Goal: Find specific page/section: Find specific page/section

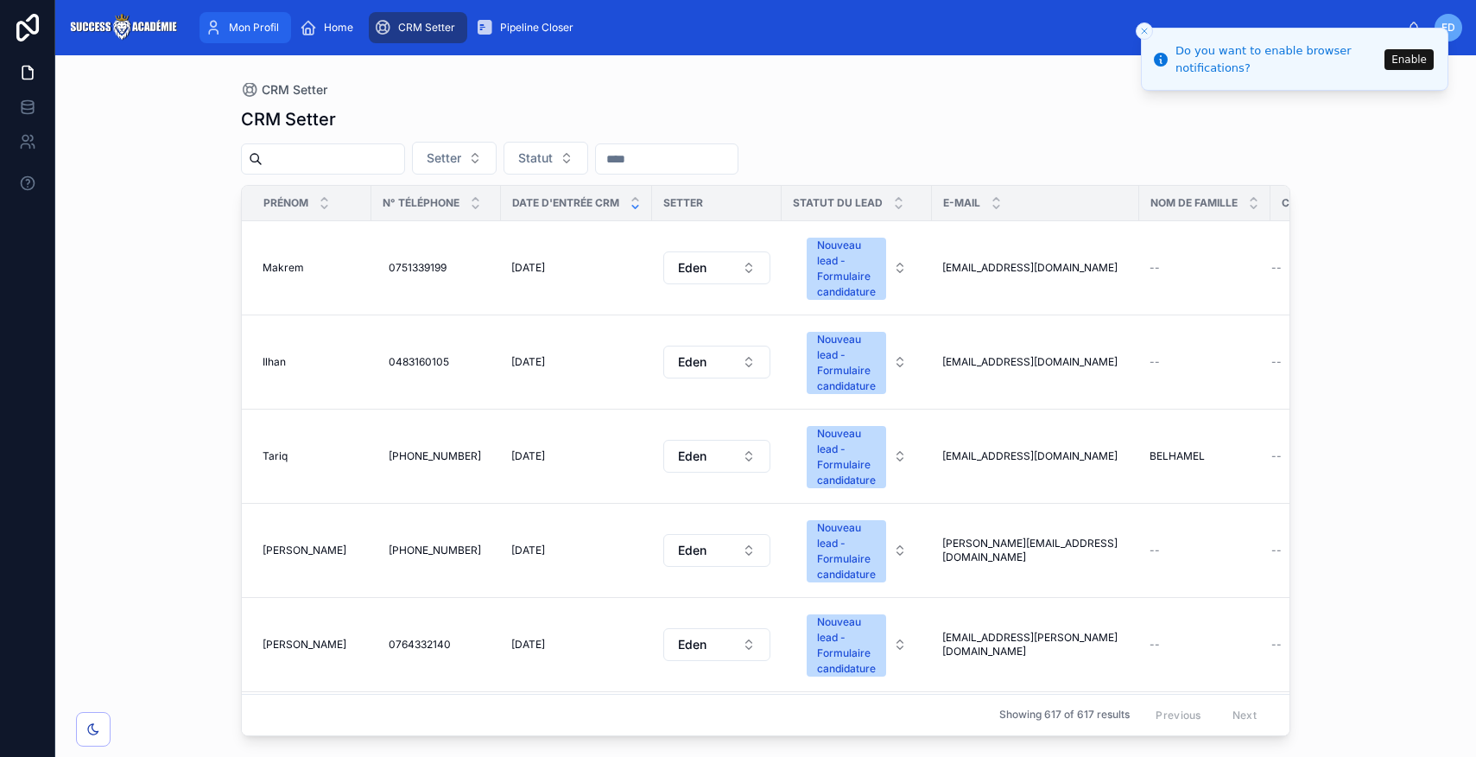
click at [251, 36] on div "Mon Profil" at bounding box center [245, 28] width 81 height 28
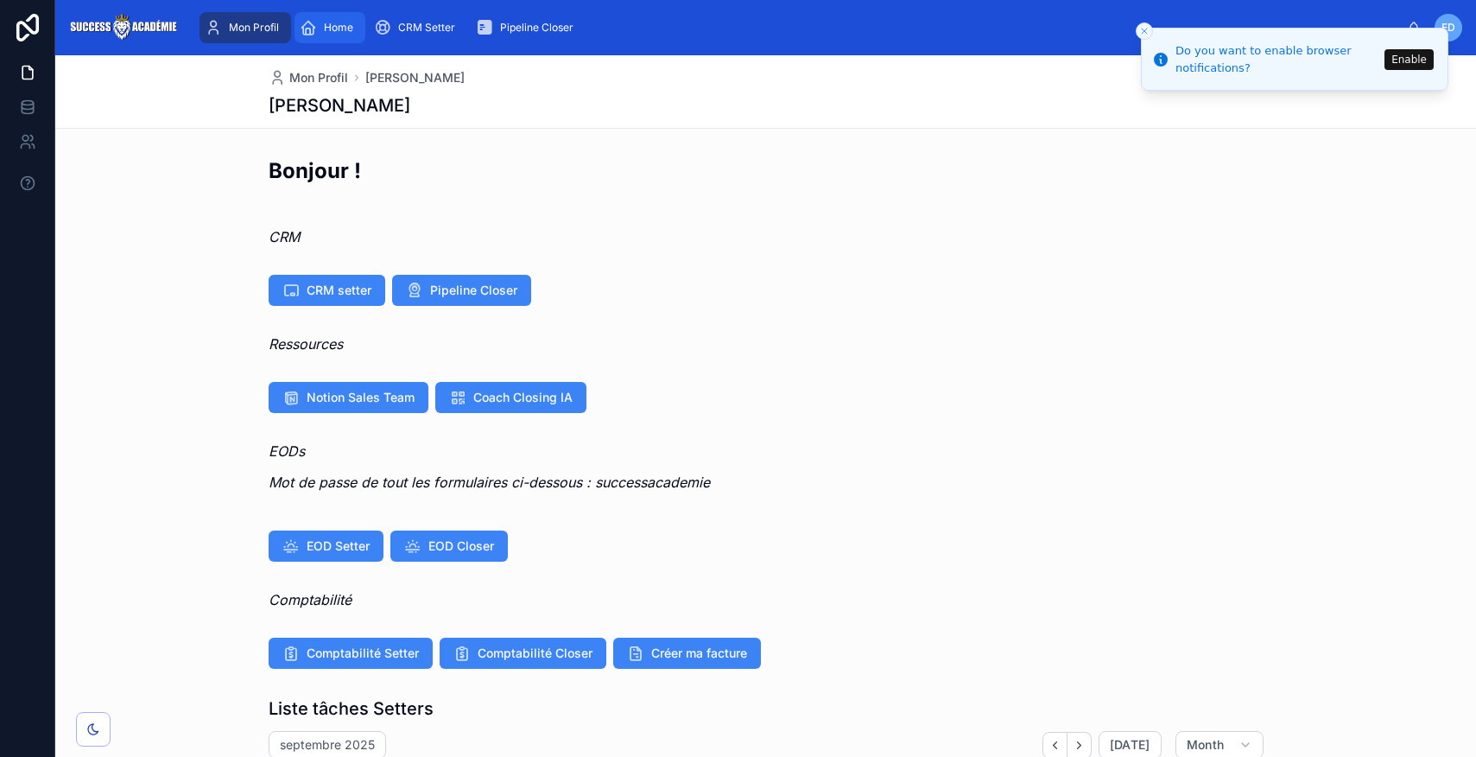
click at [335, 29] on span "Home" at bounding box center [338, 28] width 29 height 14
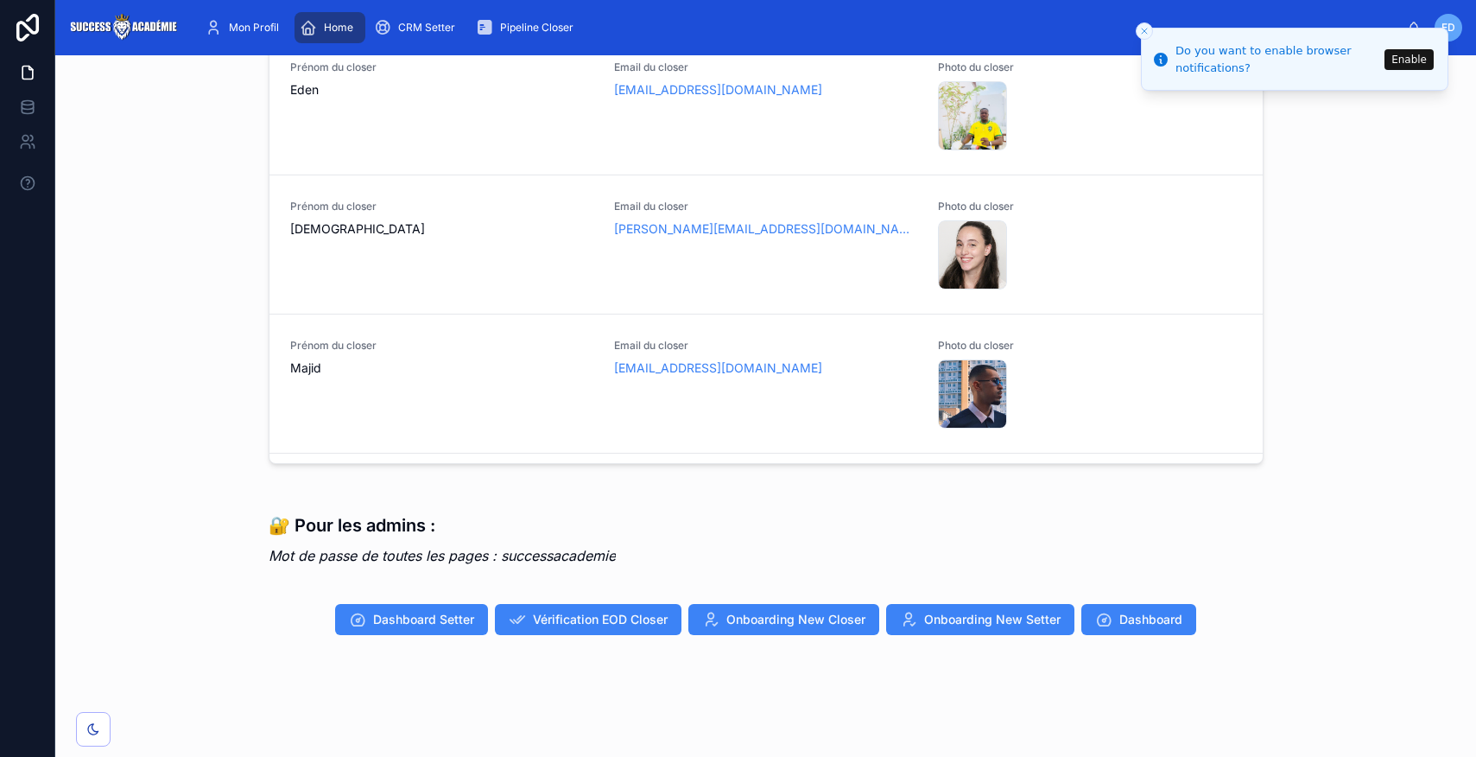
scroll to position [1318, 0]
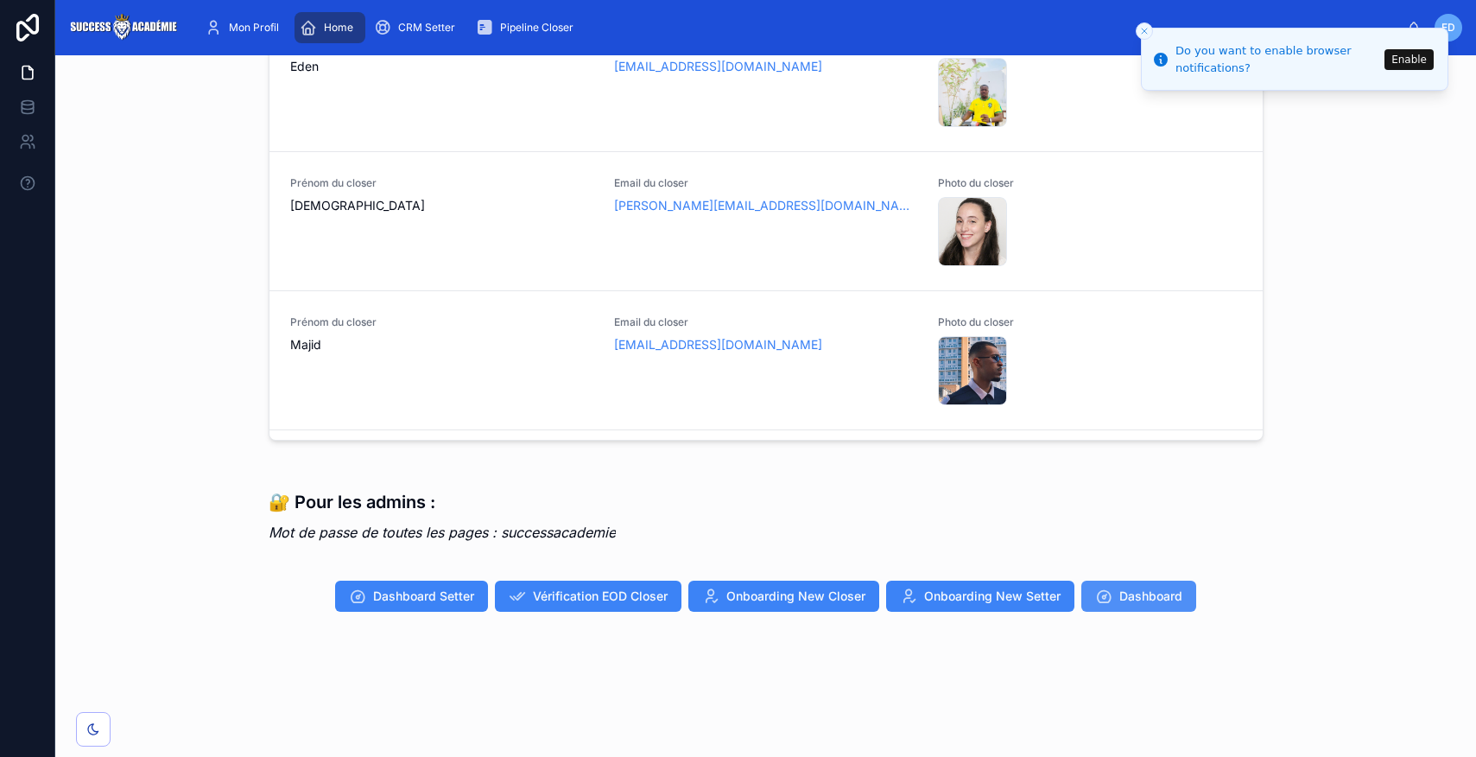
click at [1134, 596] on span "Dashboard" at bounding box center [1151, 595] width 63 height 17
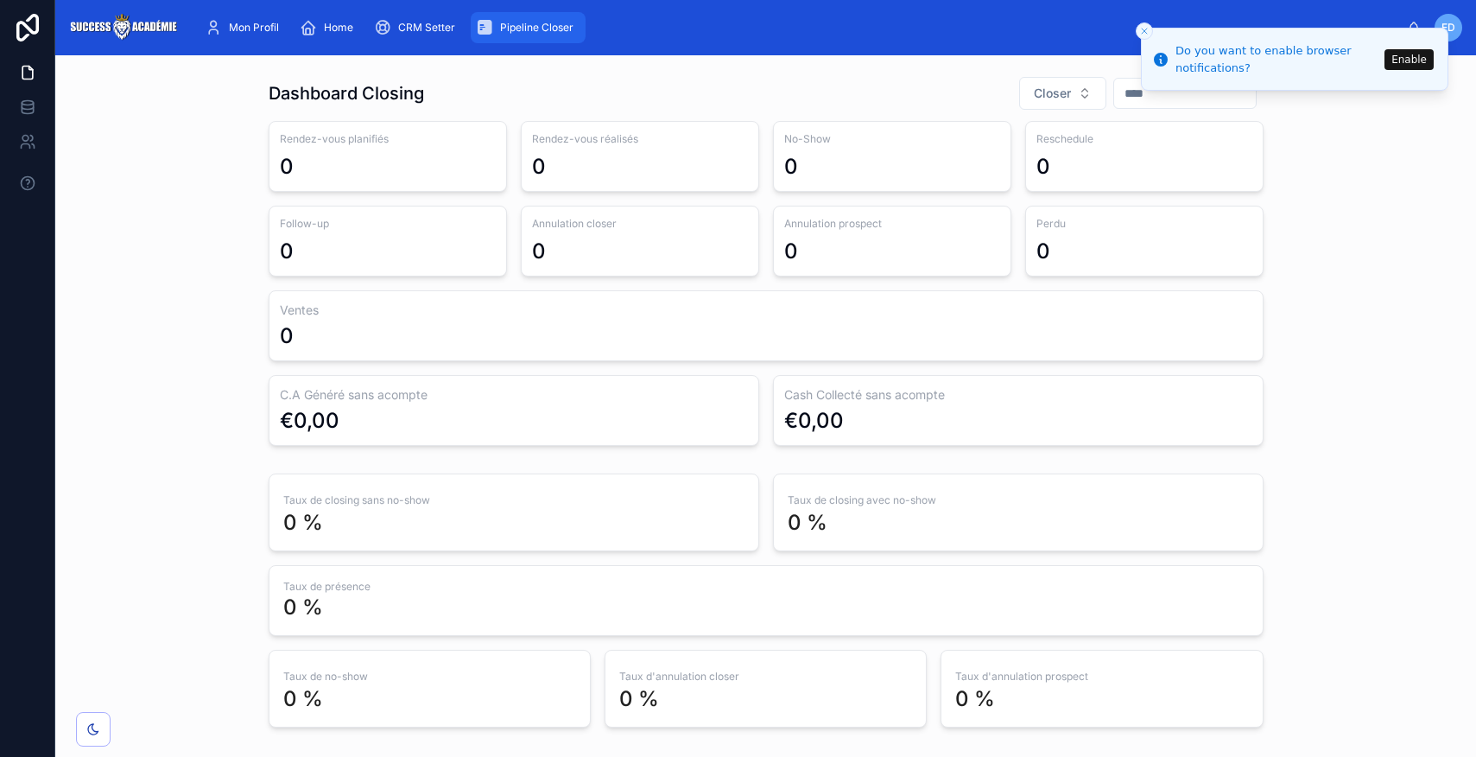
click at [535, 35] on div "Pipeline Closer" at bounding box center [528, 28] width 105 height 28
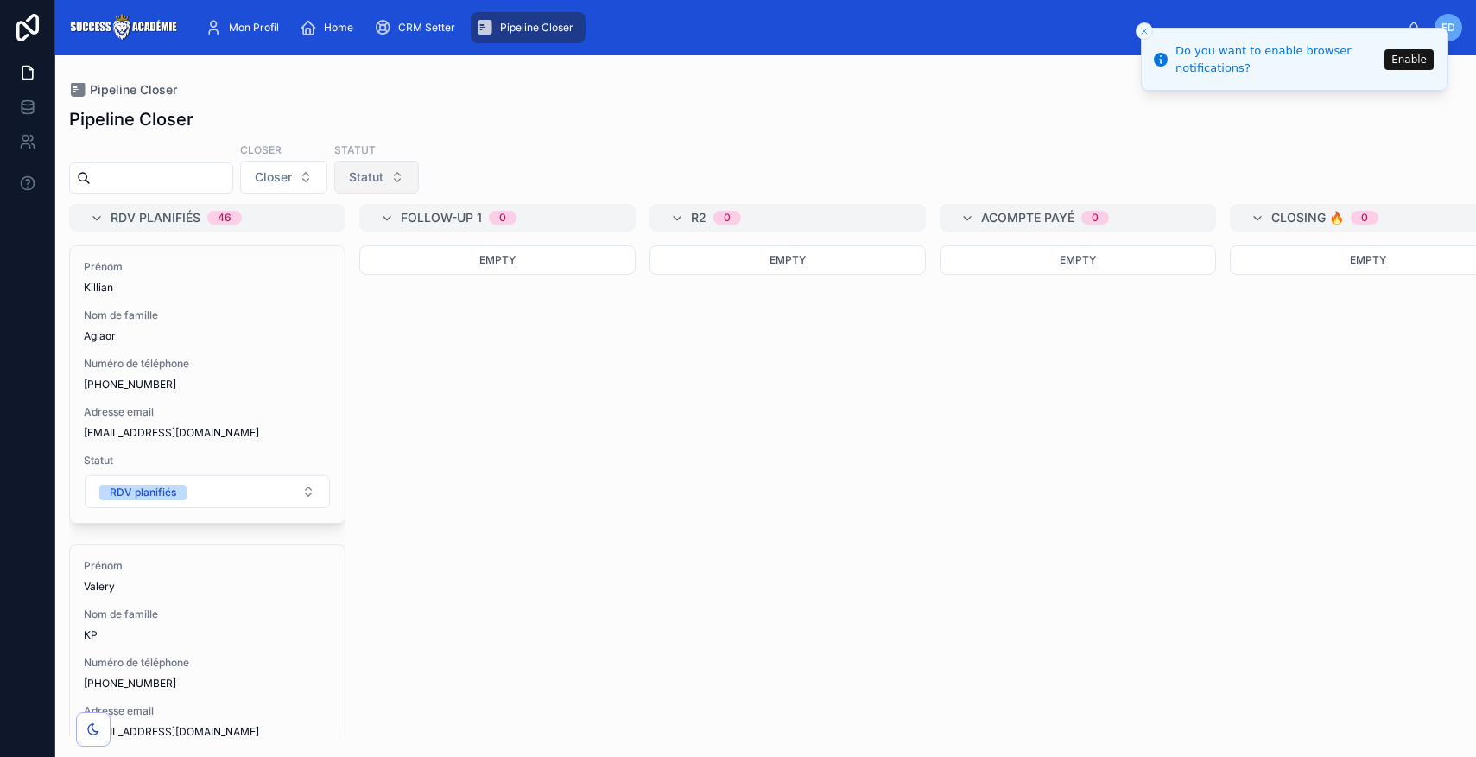
click at [384, 181] on span "Statut" at bounding box center [366, 176] width 35 height 17
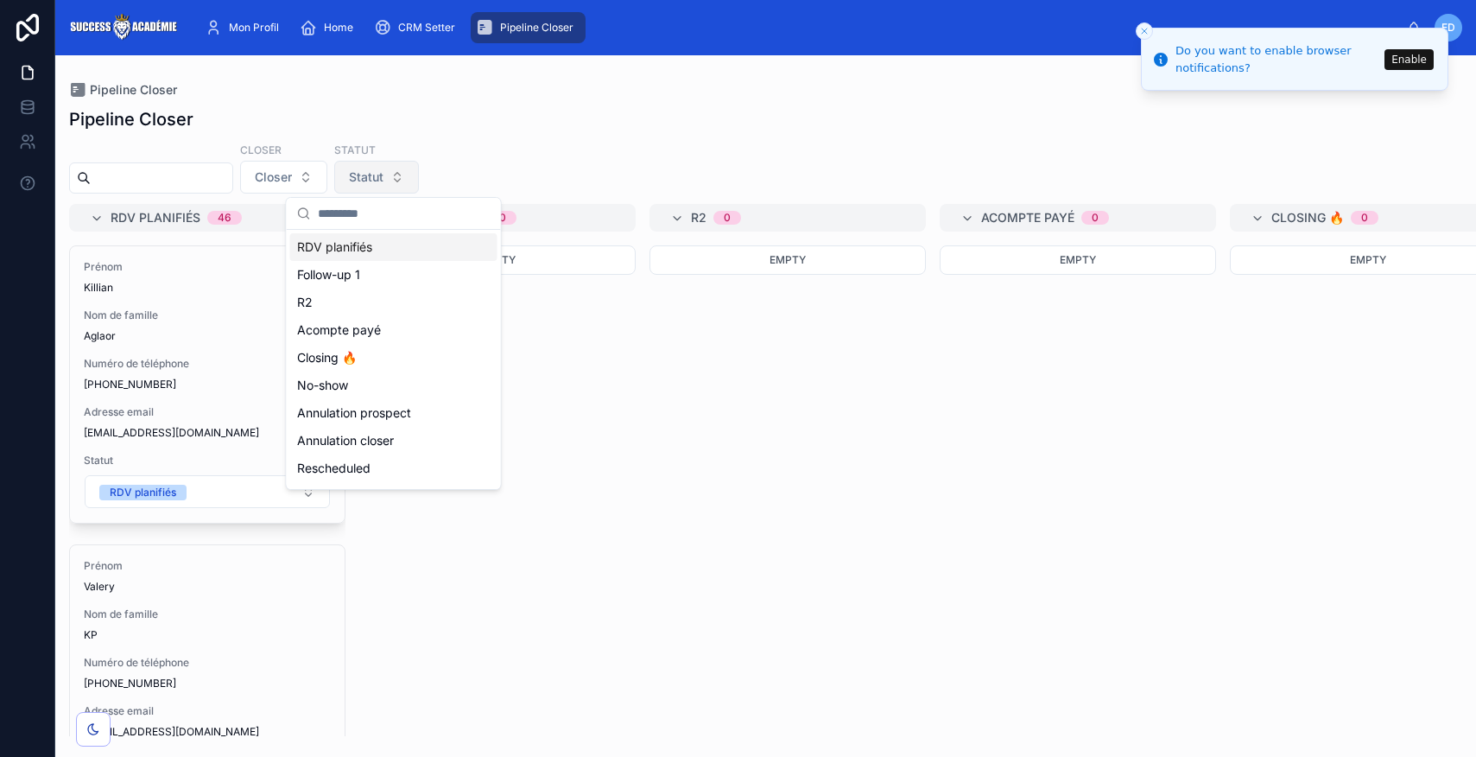
click at [384, 181] on span "Statut" at bounding box center [366, 176] width 35 height 17
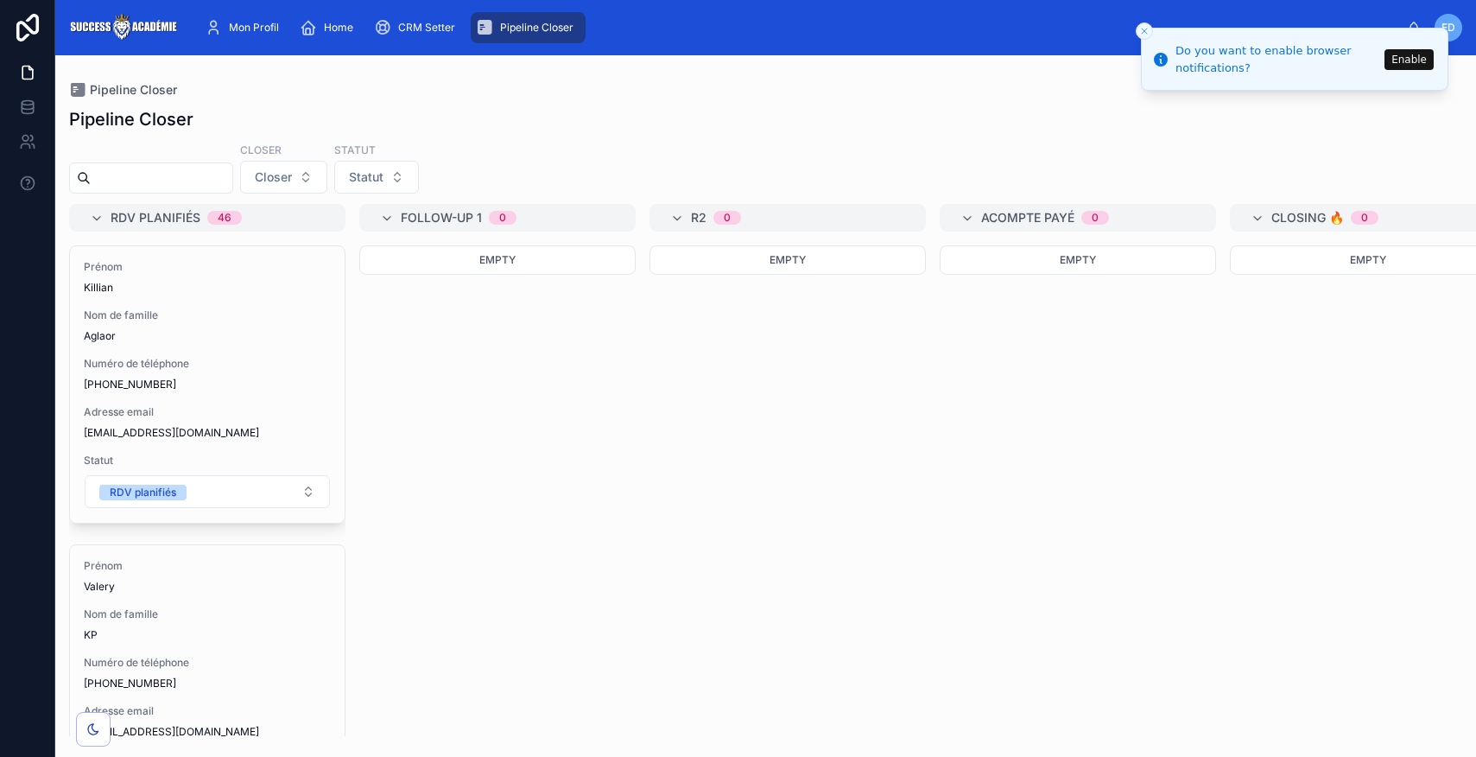
click at [225, 217] on div "46" at bounding box center [225, 218] width 14 height 14
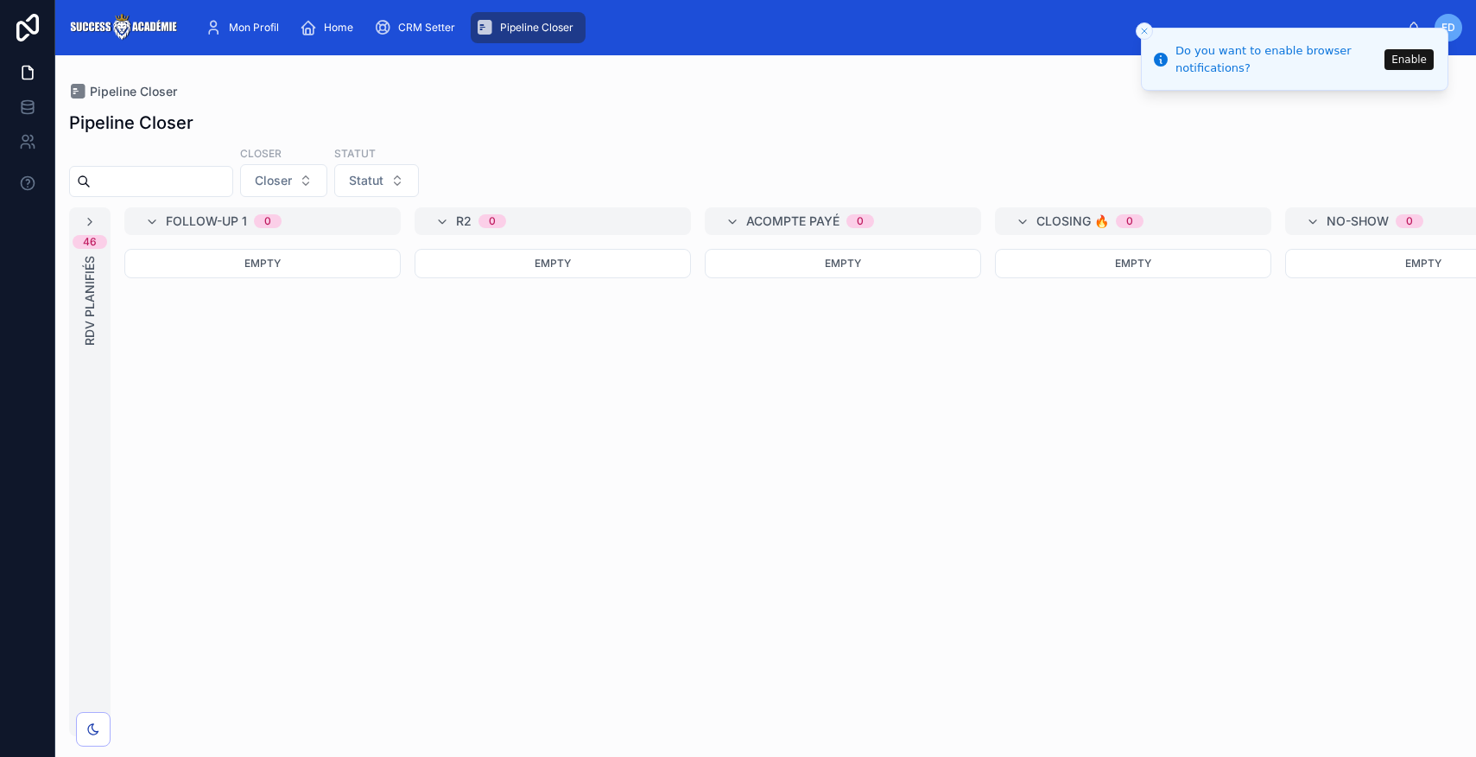
click at [95, 241] on div "46" at bounding box center [90, 242] width 14 height 14
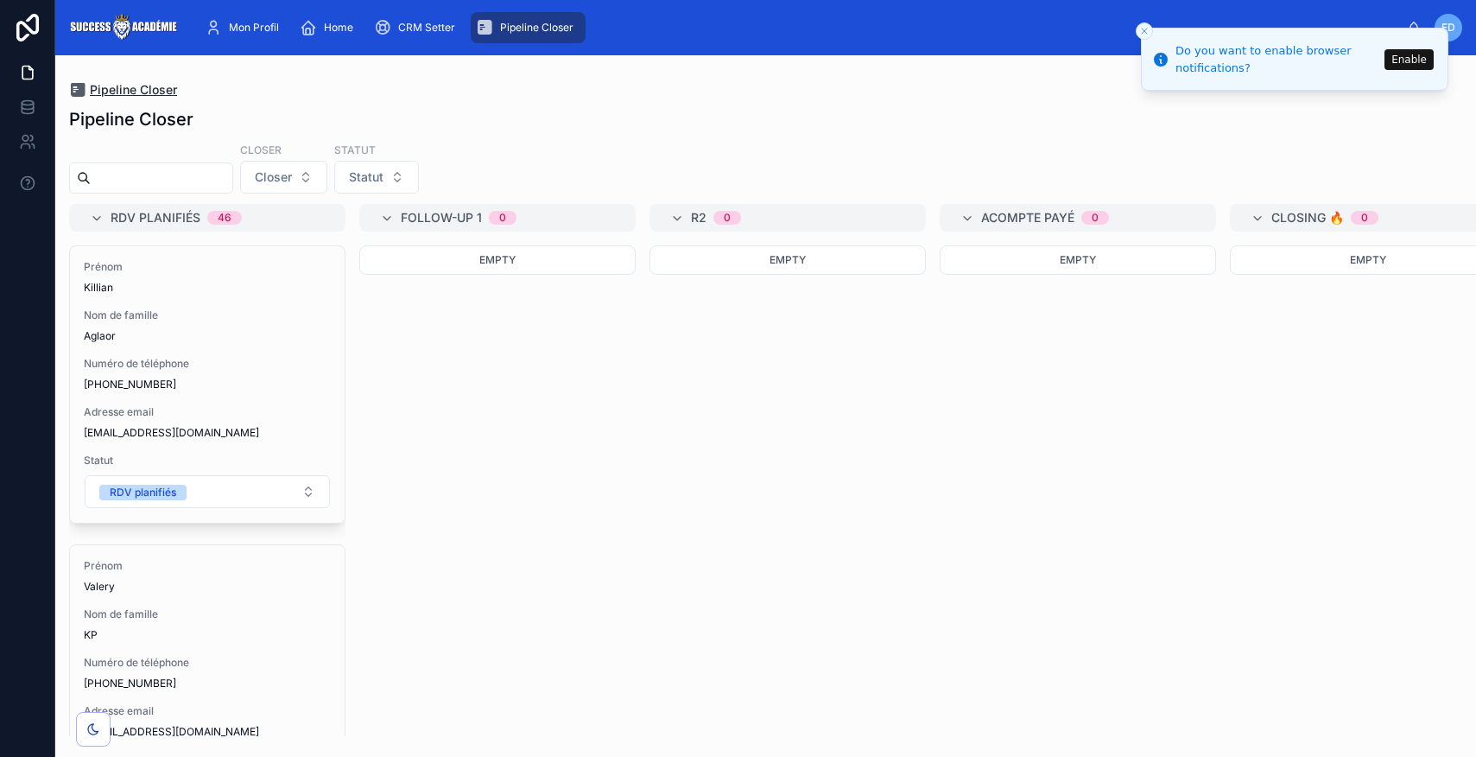
click at [133, 88] on span "Pipeline Closer" at bounding box center [133, 89] width 87 height 17
click at [1152, 29] on button "Close toast" at bounding box center [1144, 30] width 17 height 17
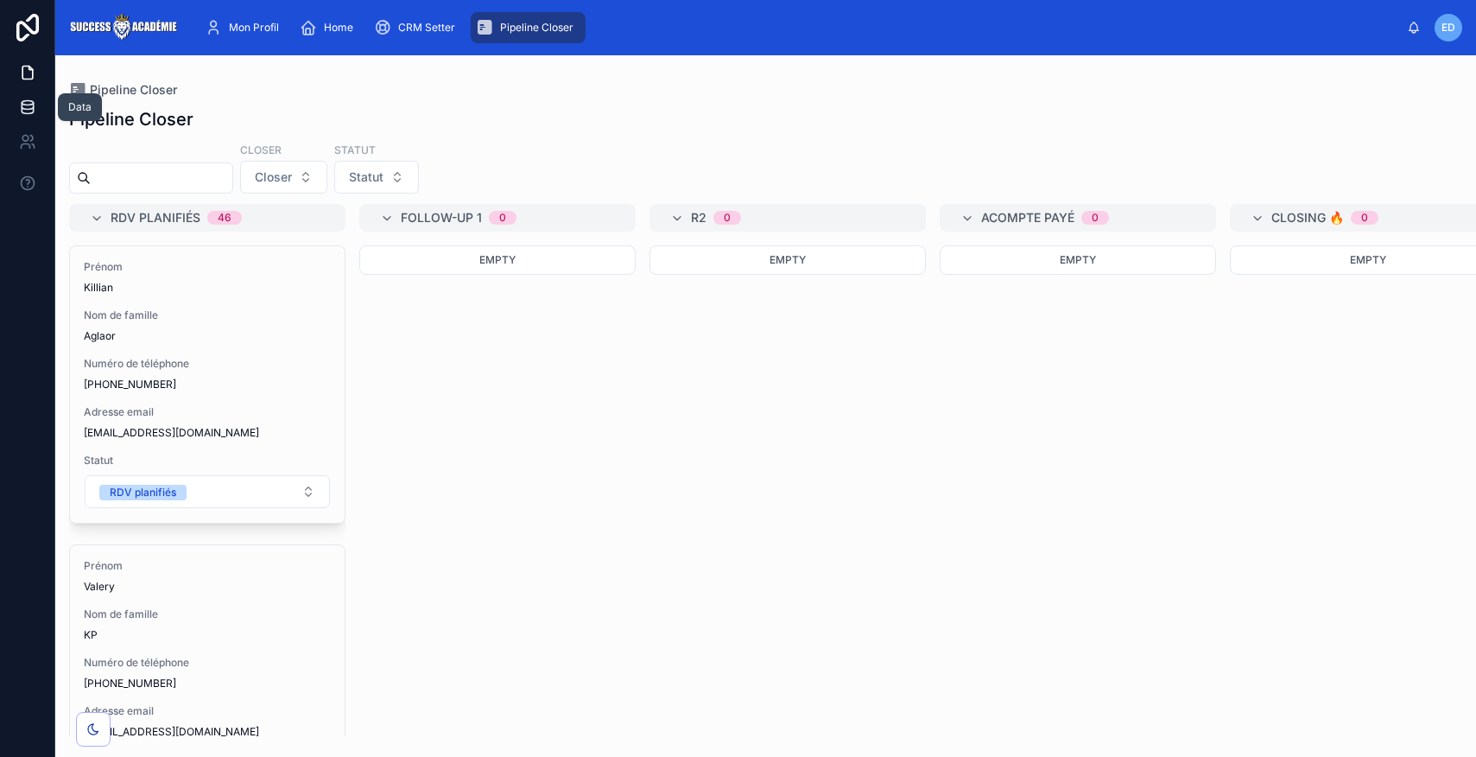
click at [28, 102] on icon at bounding box center [27, 106] width 17 height 17
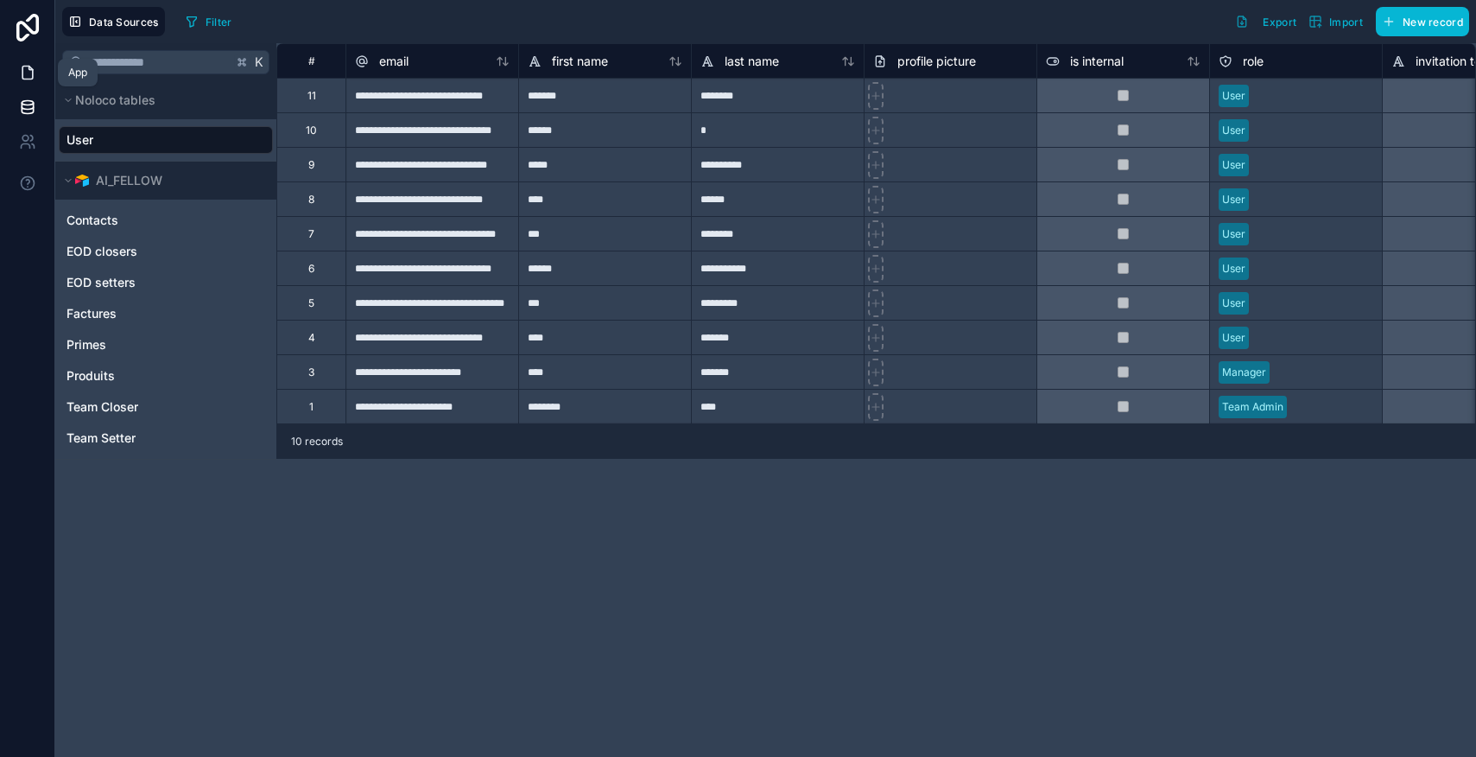
click at [24, 74] on icon at bounding box center [27, 72] width 17 height 17
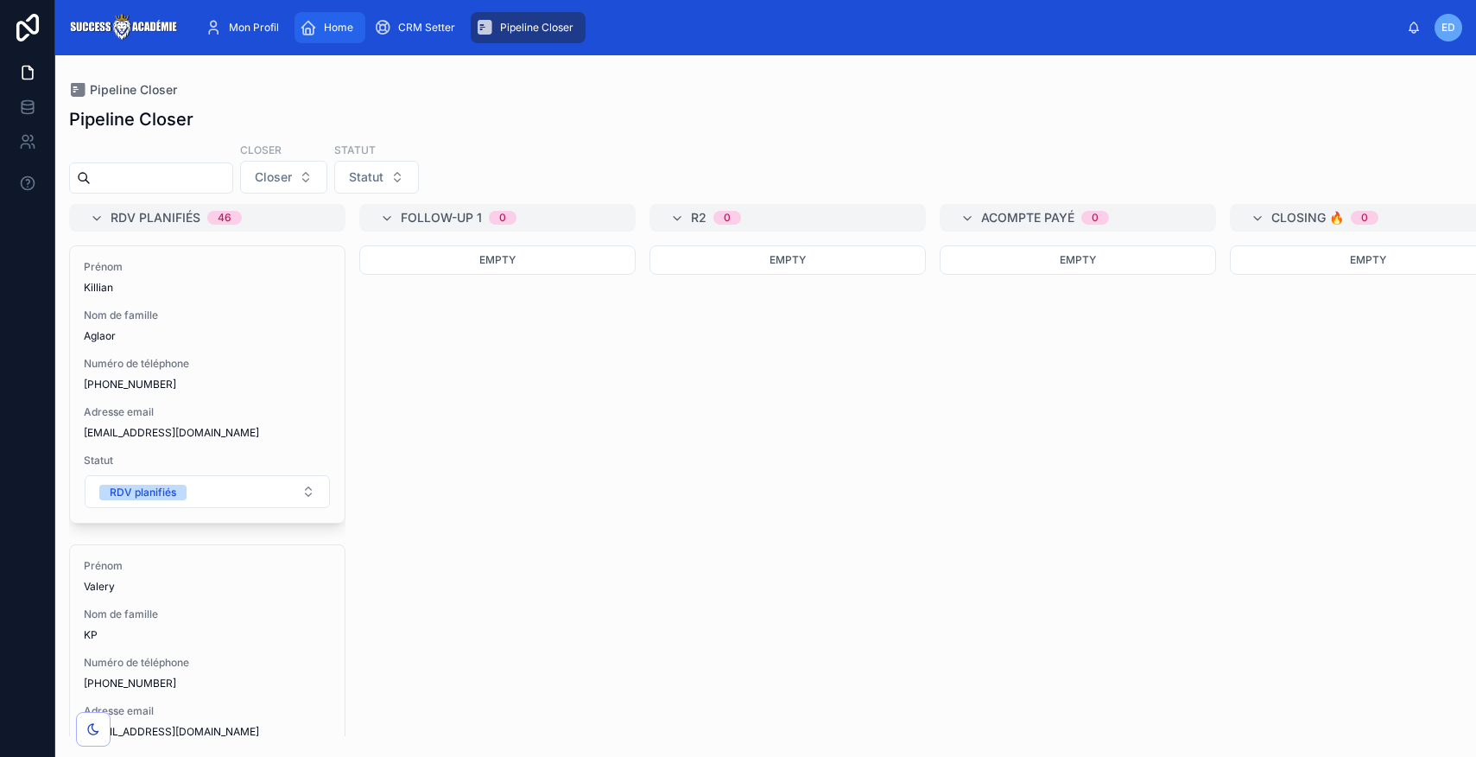
click at [333, 38] on div "Home" at bounding box center [330, 28] width 60 height 28
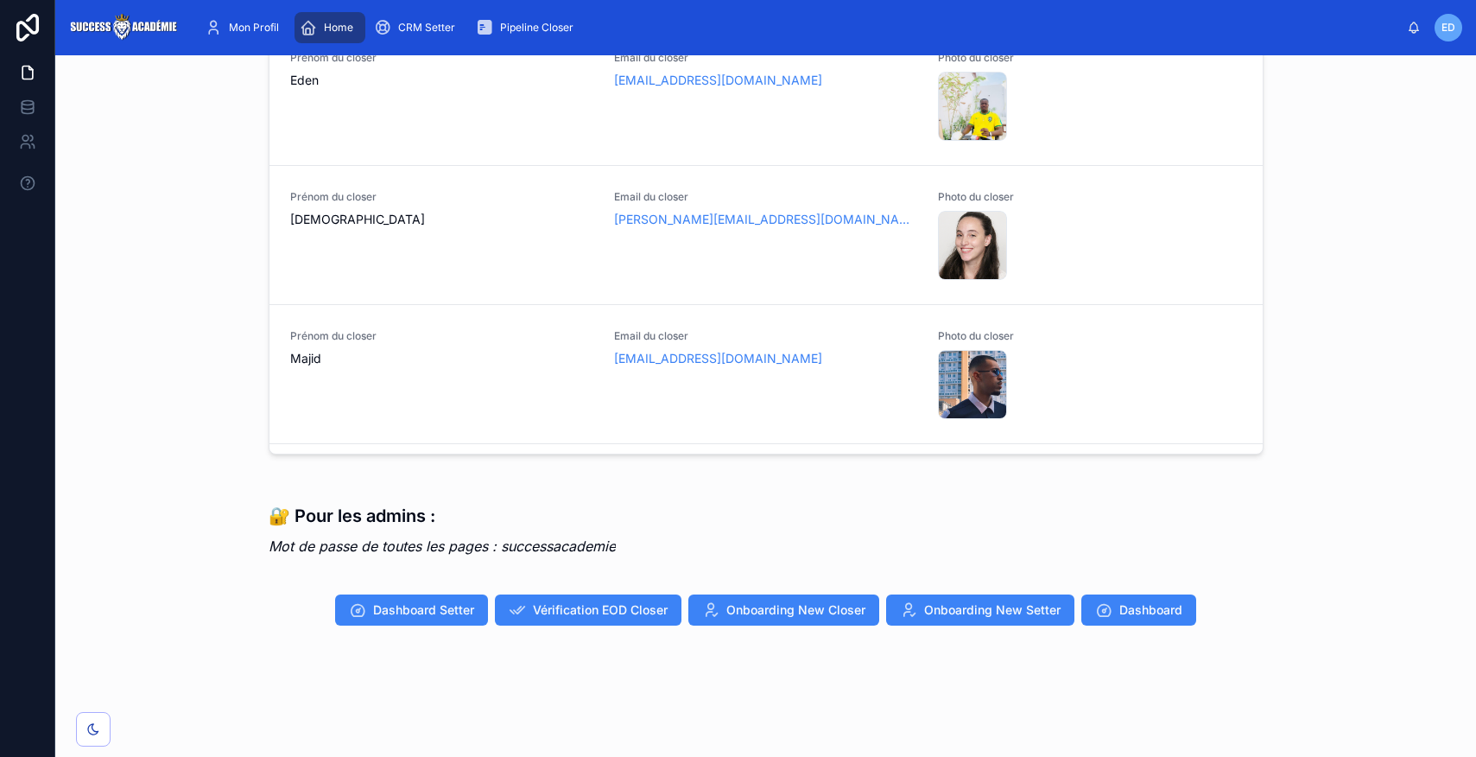
scroll to position [1318, 0]
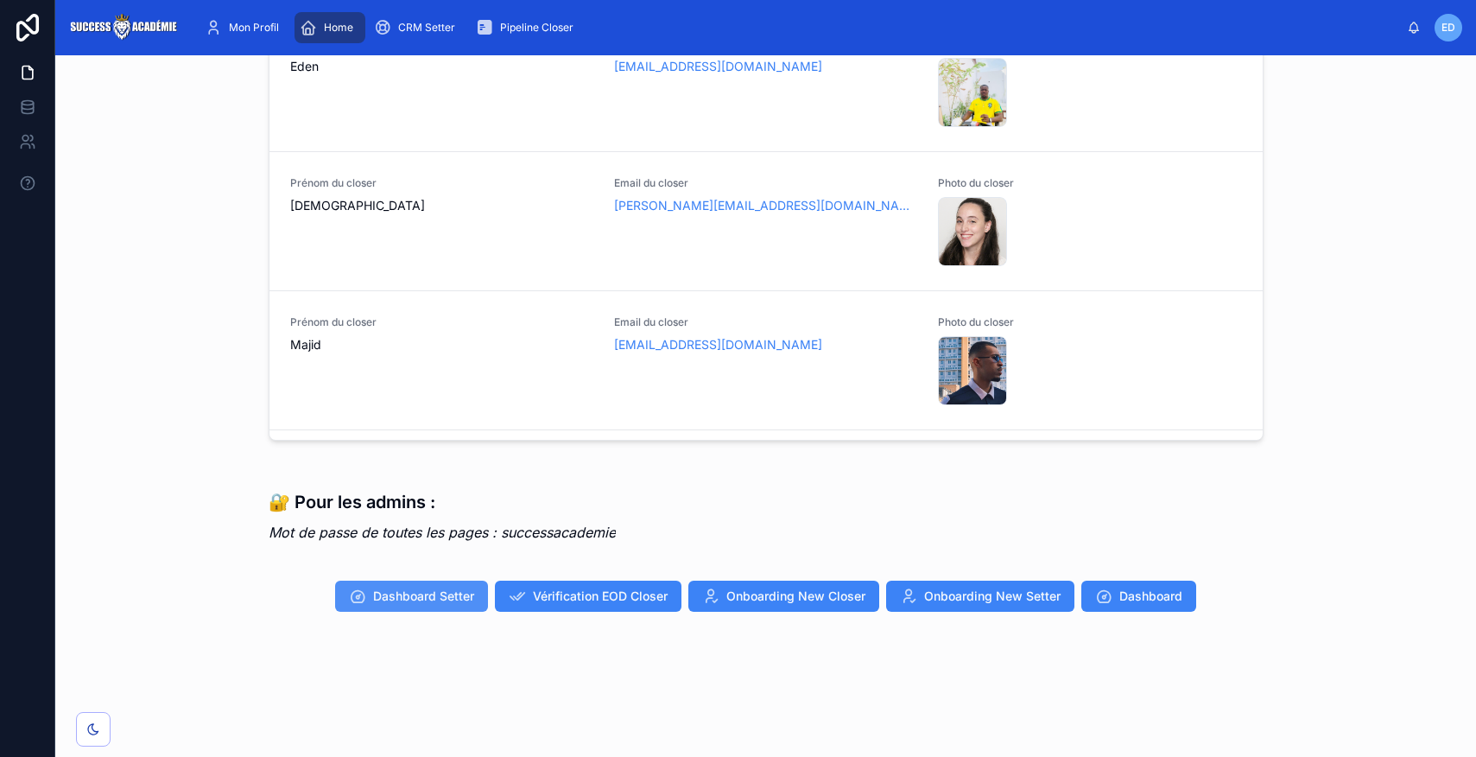
click at [389, 597] on span "Dashboard Setter" at bounding box center [423, 595] width 101 height 17
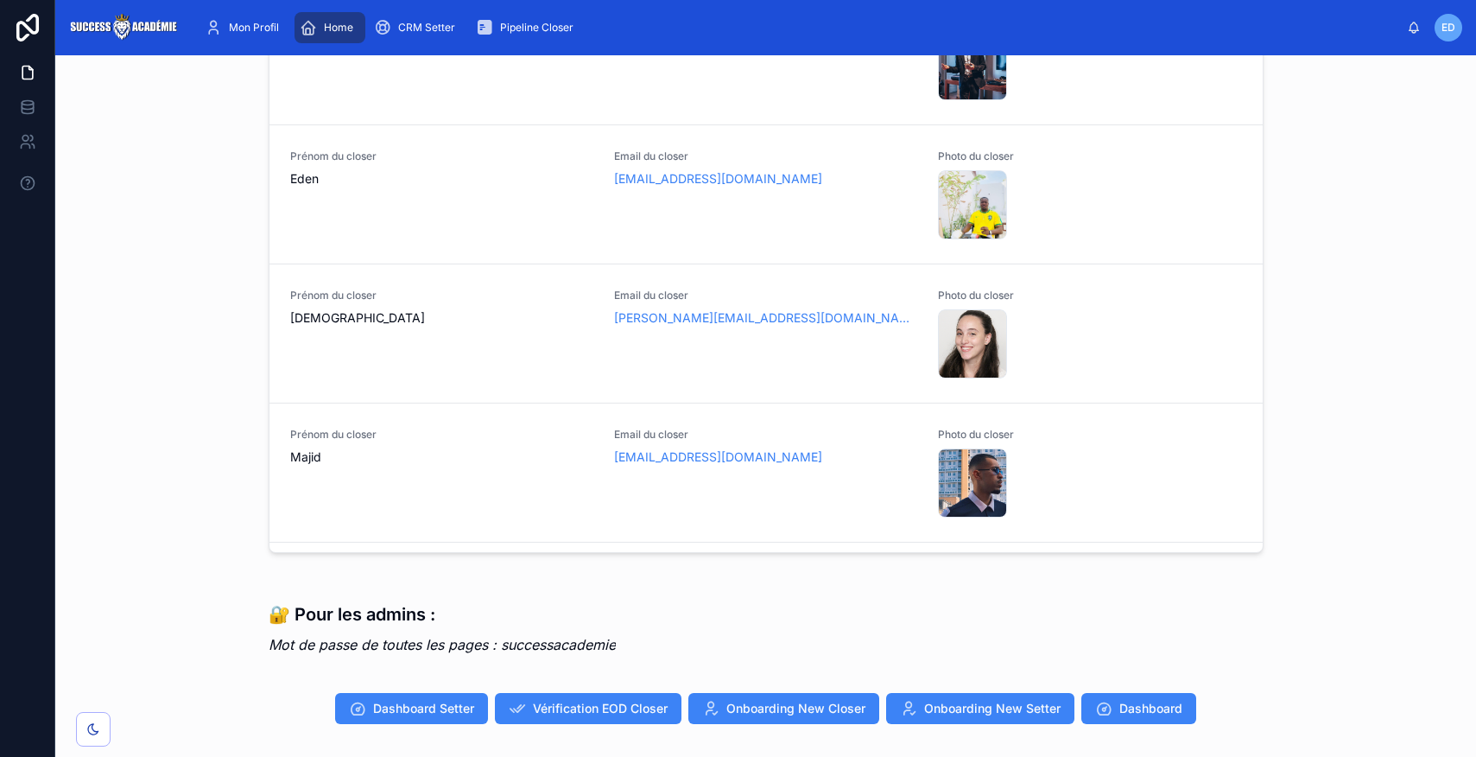
scroll to position [1173, 0]
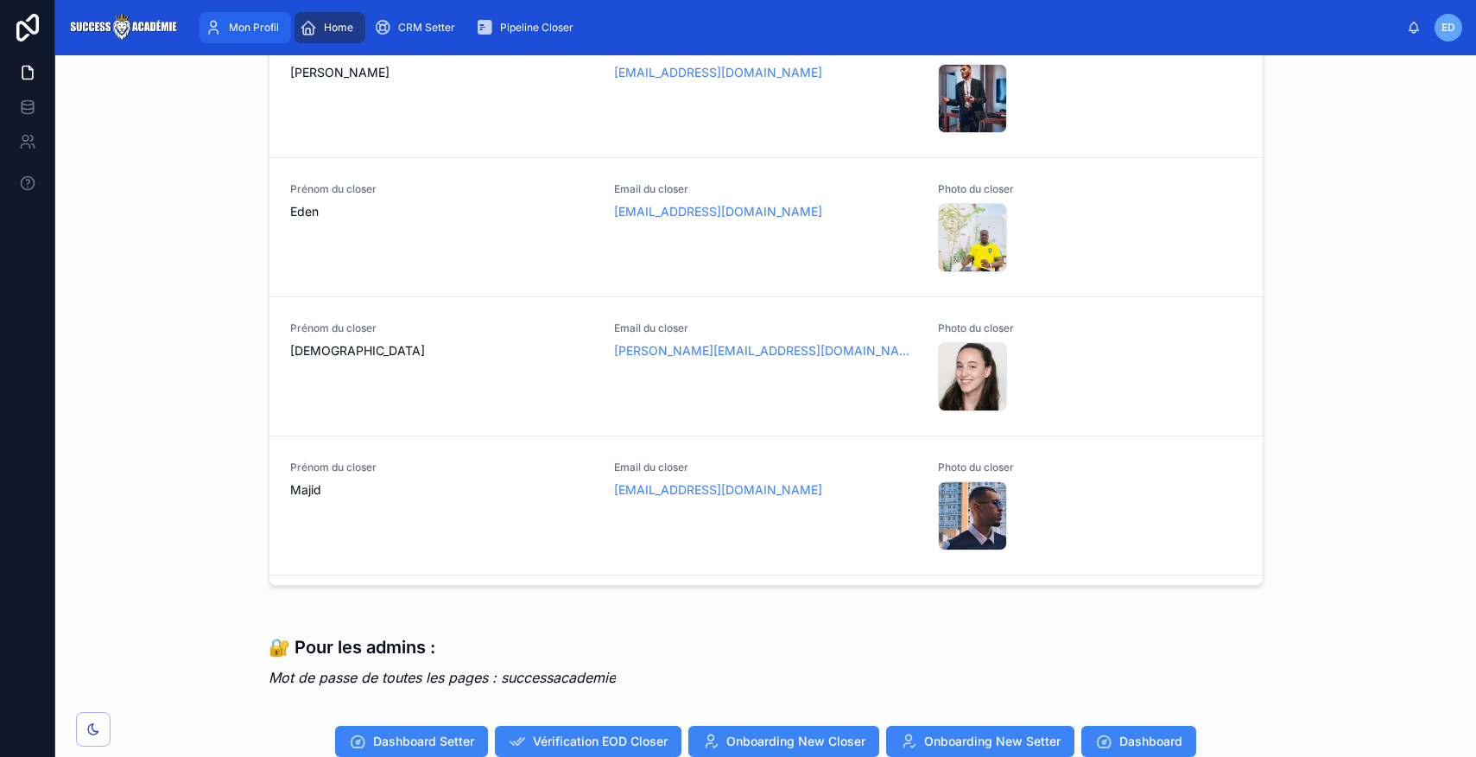
click at [249, 39] on div "Mon Profil" at bounding box center [245, 28] width 81 height 28
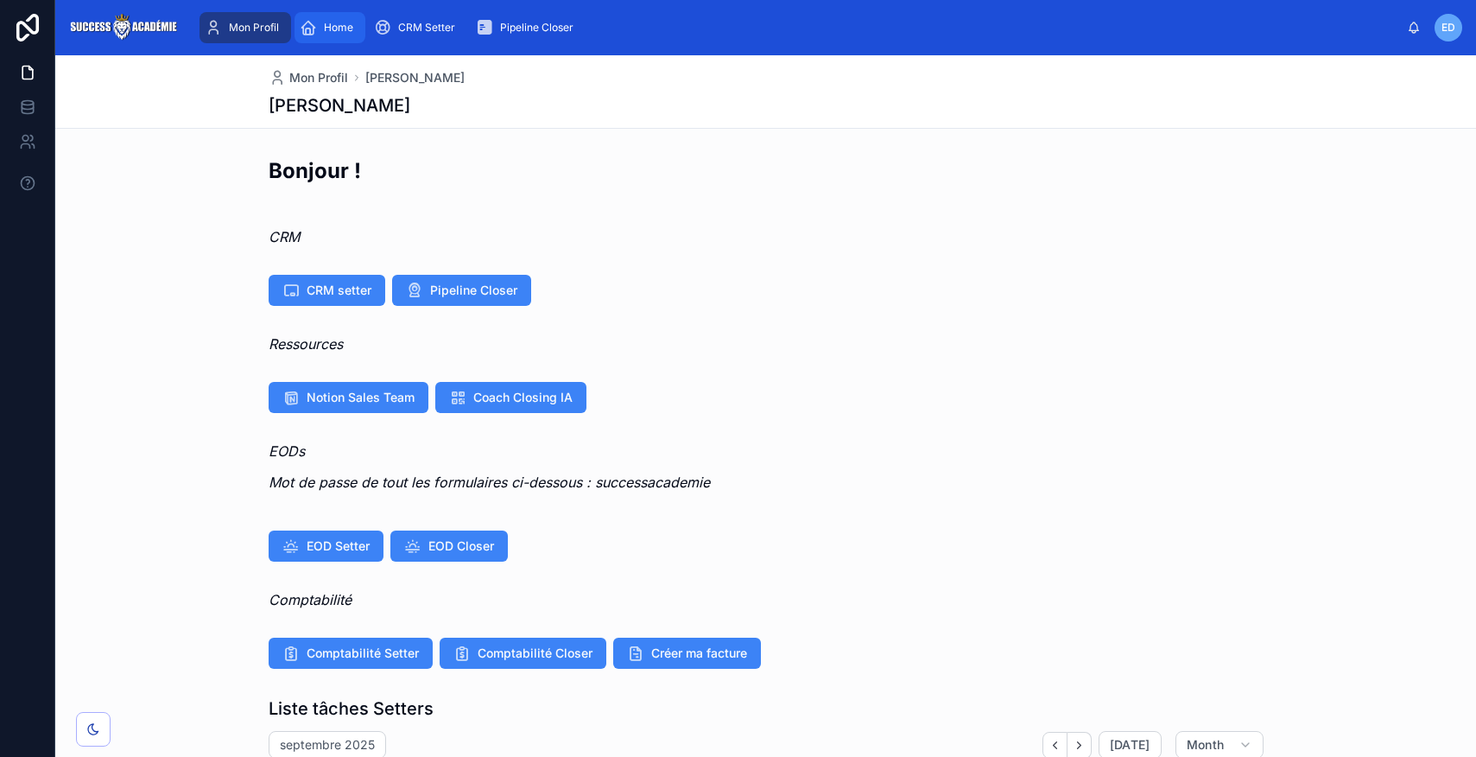
click at [339, 26] on span "Home" at bounding box center [338, 28] width 29 height 14
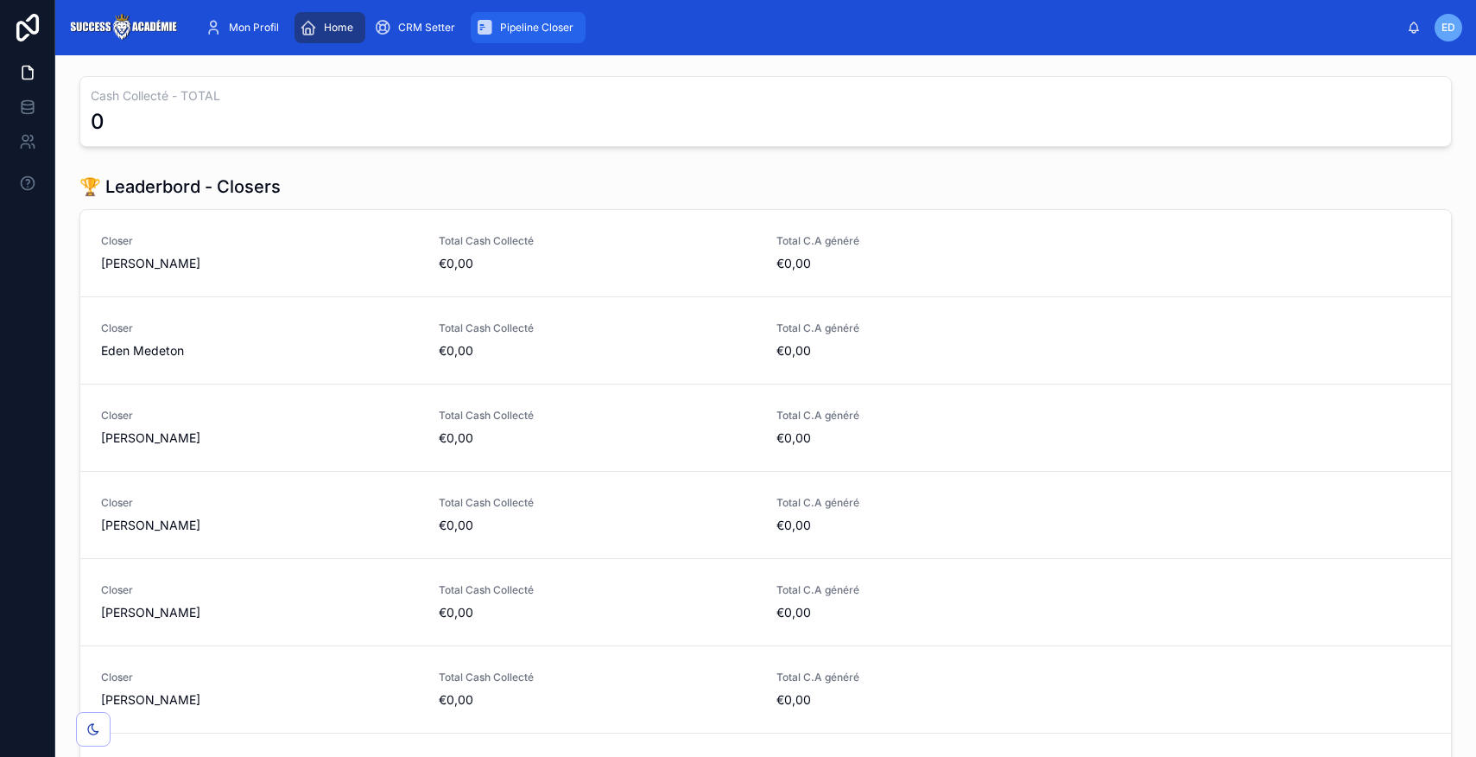
click at [528, 39] on div "Pipeline Closer" at bounding box center [528, 28] width 105 height 28
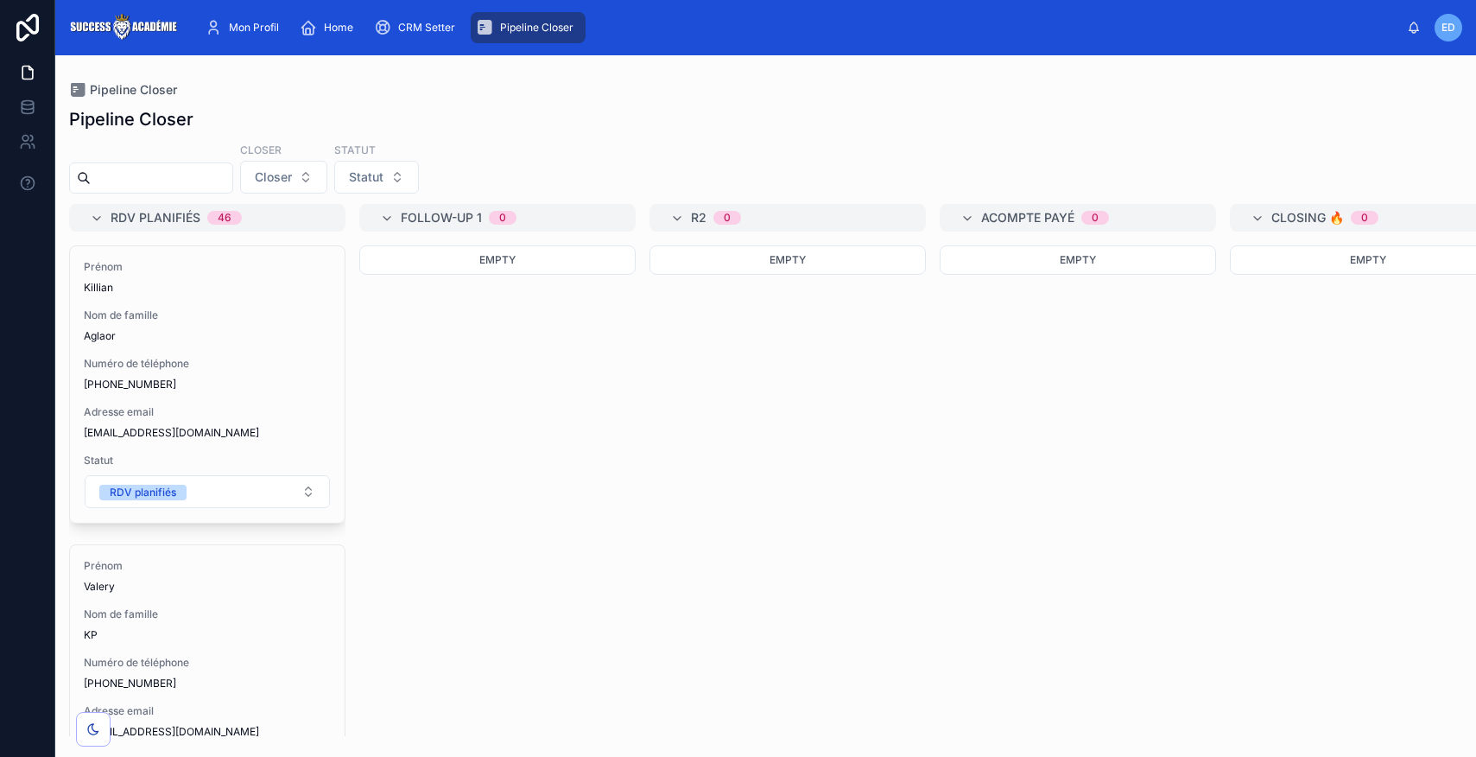
click at [529, 29] on span "Pipeline Closer" at bounding box center [536, 28] width 73 height 14
click at [92, 732] on icon at bounding box center [93, 729] width 14 height 14
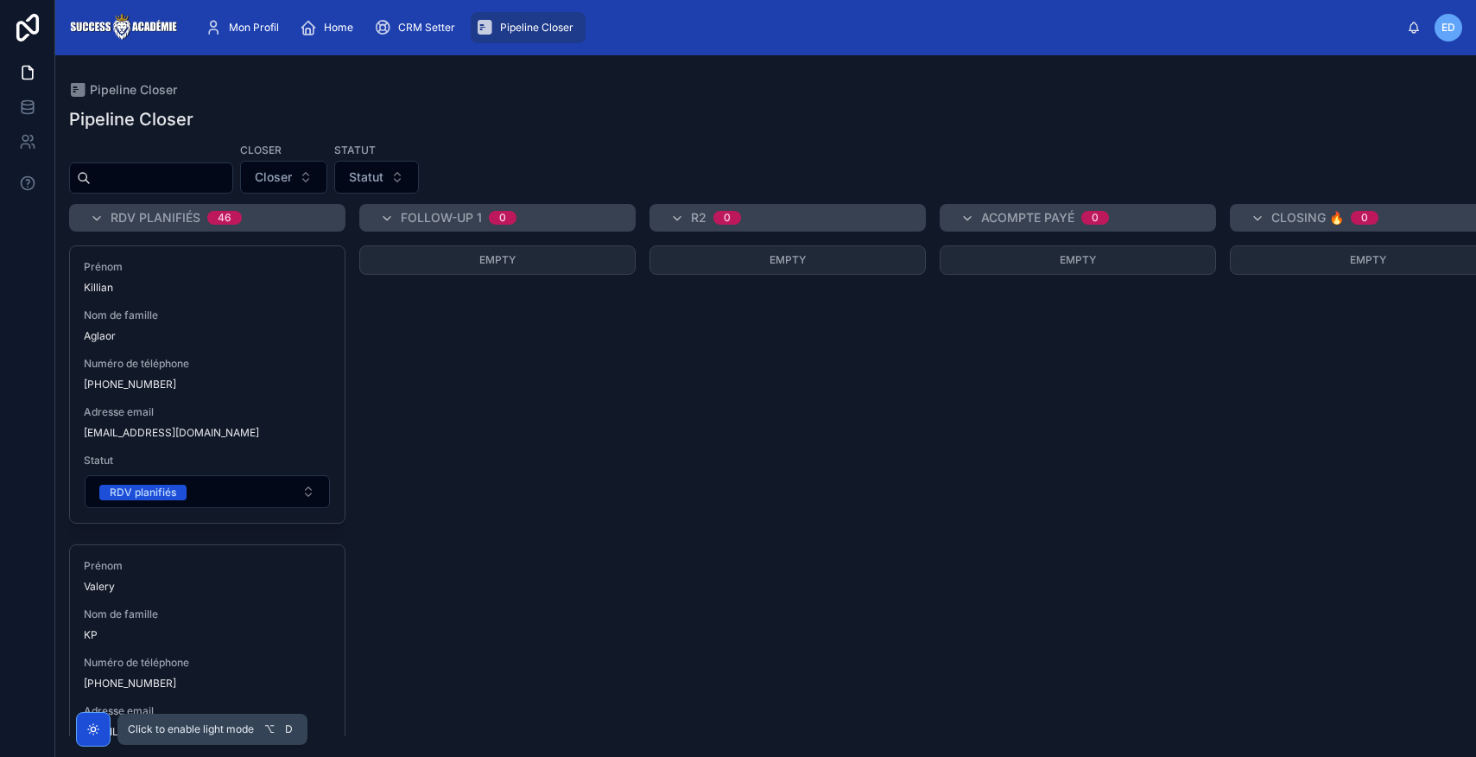
click at [92, 732] on icon at bounding box center [93, 729] width 14 height 14
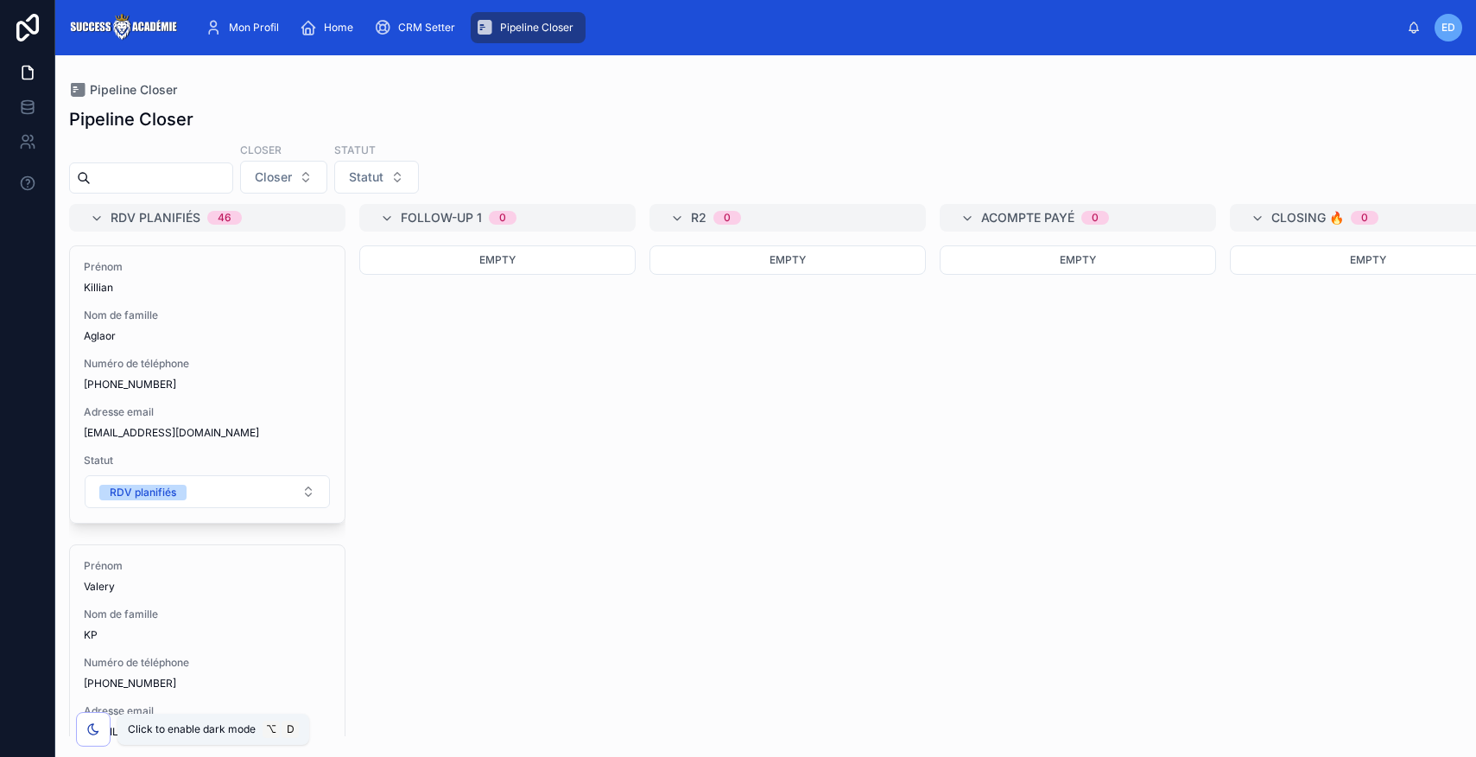
click at [92, 731] on icon at bounding box center [93, 729] width 14 height 14
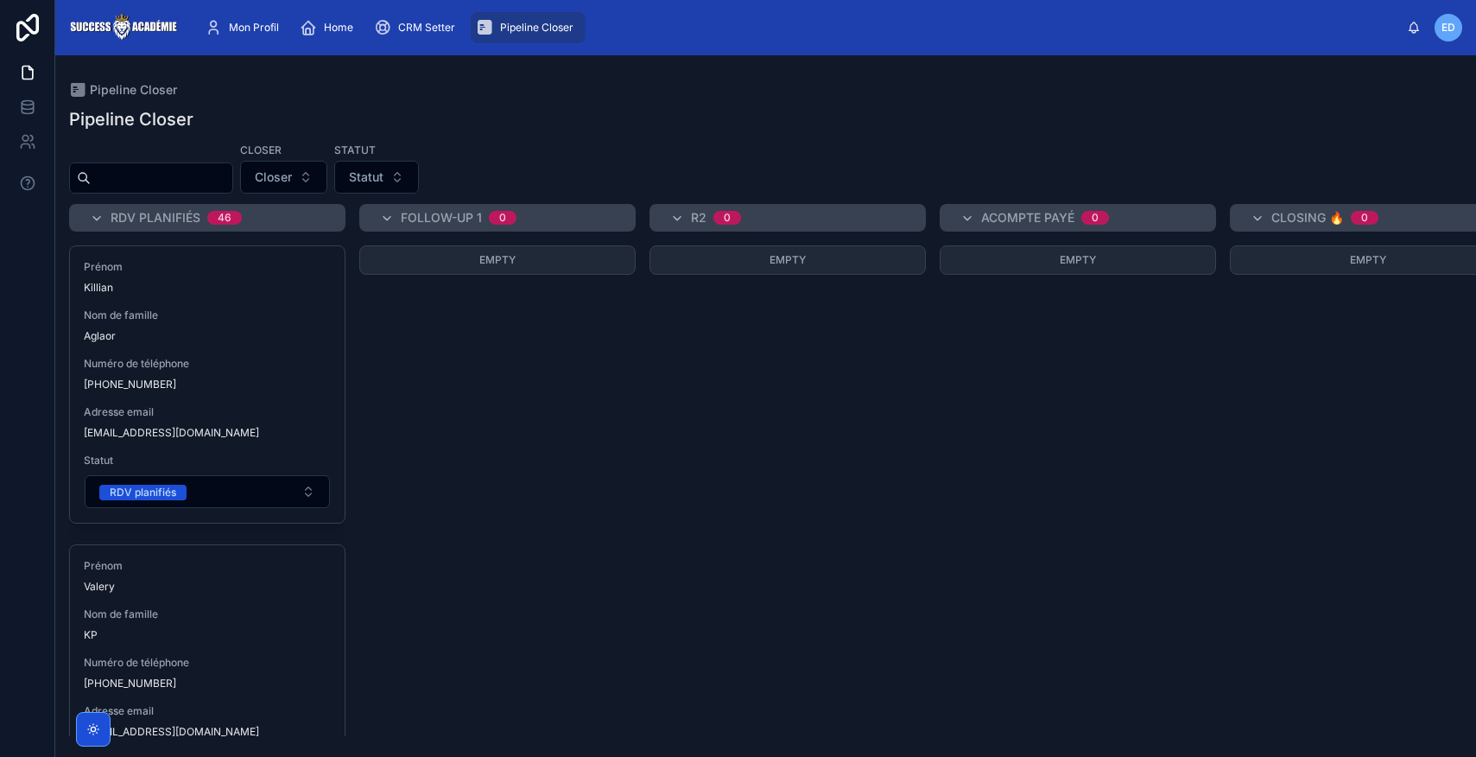
click at [538, 24] on span "Pipeline Closer" at bounding box center [536, 28] width 73 height 14
click at [144, 93] on span "Pipeline Closer" at bounding box center [133, 89] width 87 height 17
click at [76, 89] on icon at bounding box center [77, 89] width 17 height 17
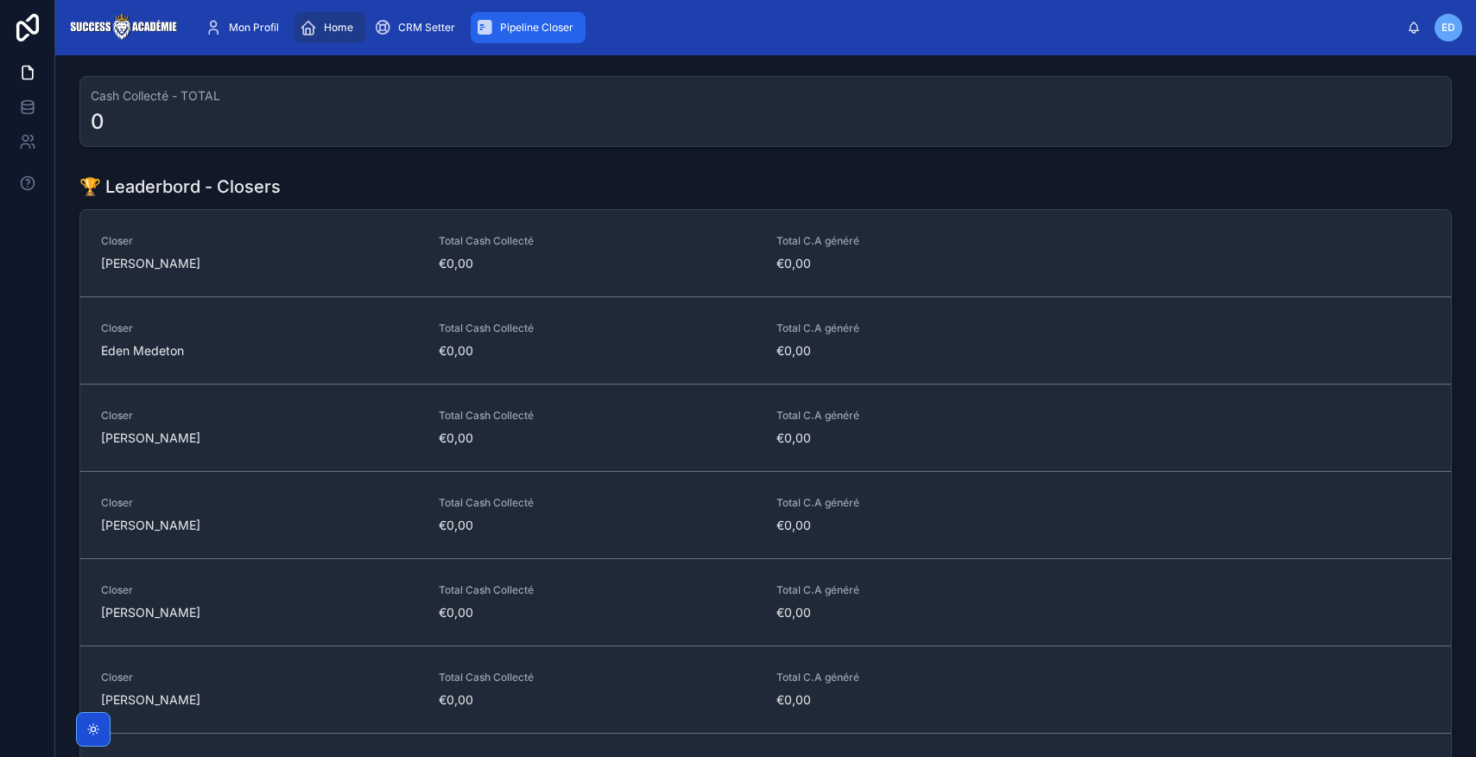
click at [557, 34] on span "Pipeline Closer" at bounding box center [536, 28] width 73 height 14
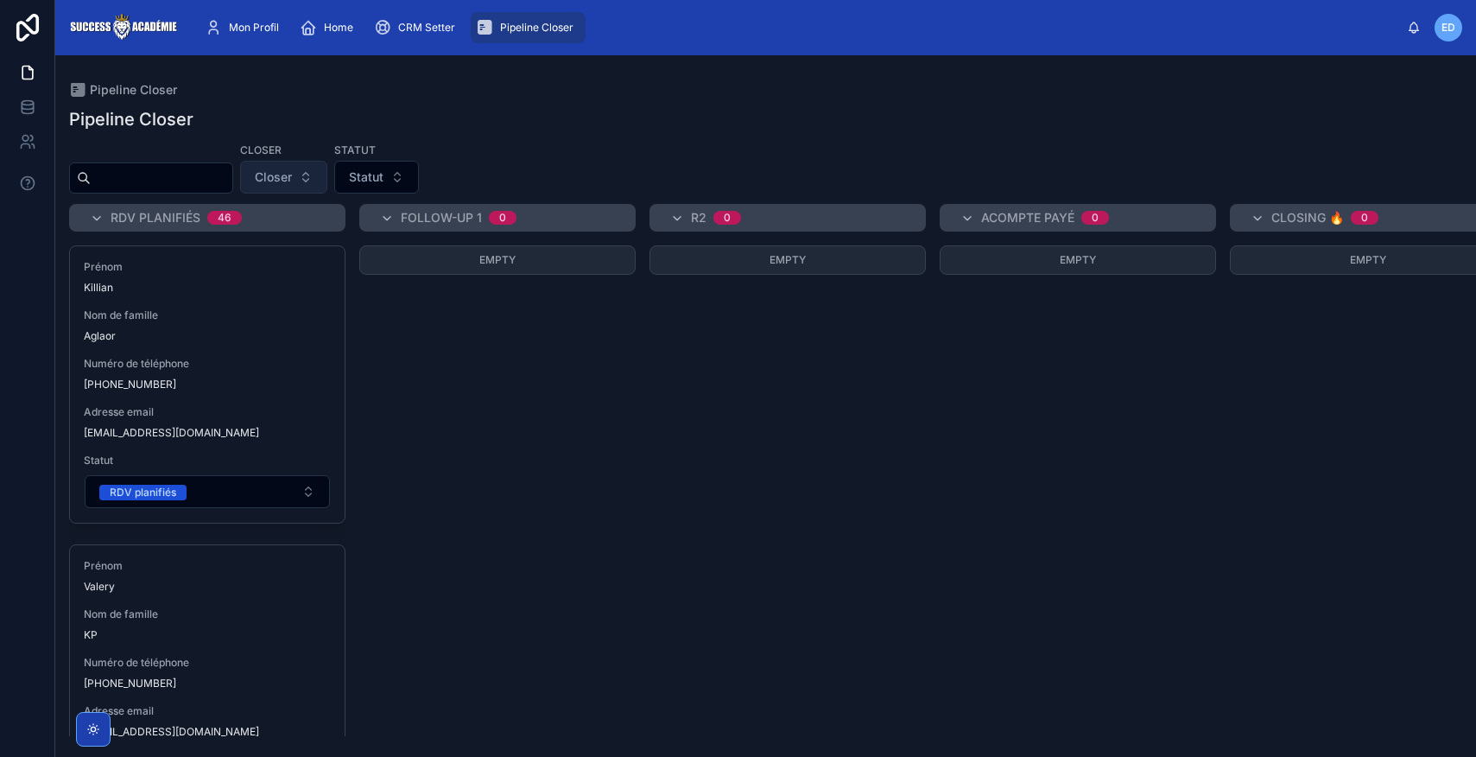
click at [322, 179] on button "Closer" at bounding box center [283, 177] width 87 height 33
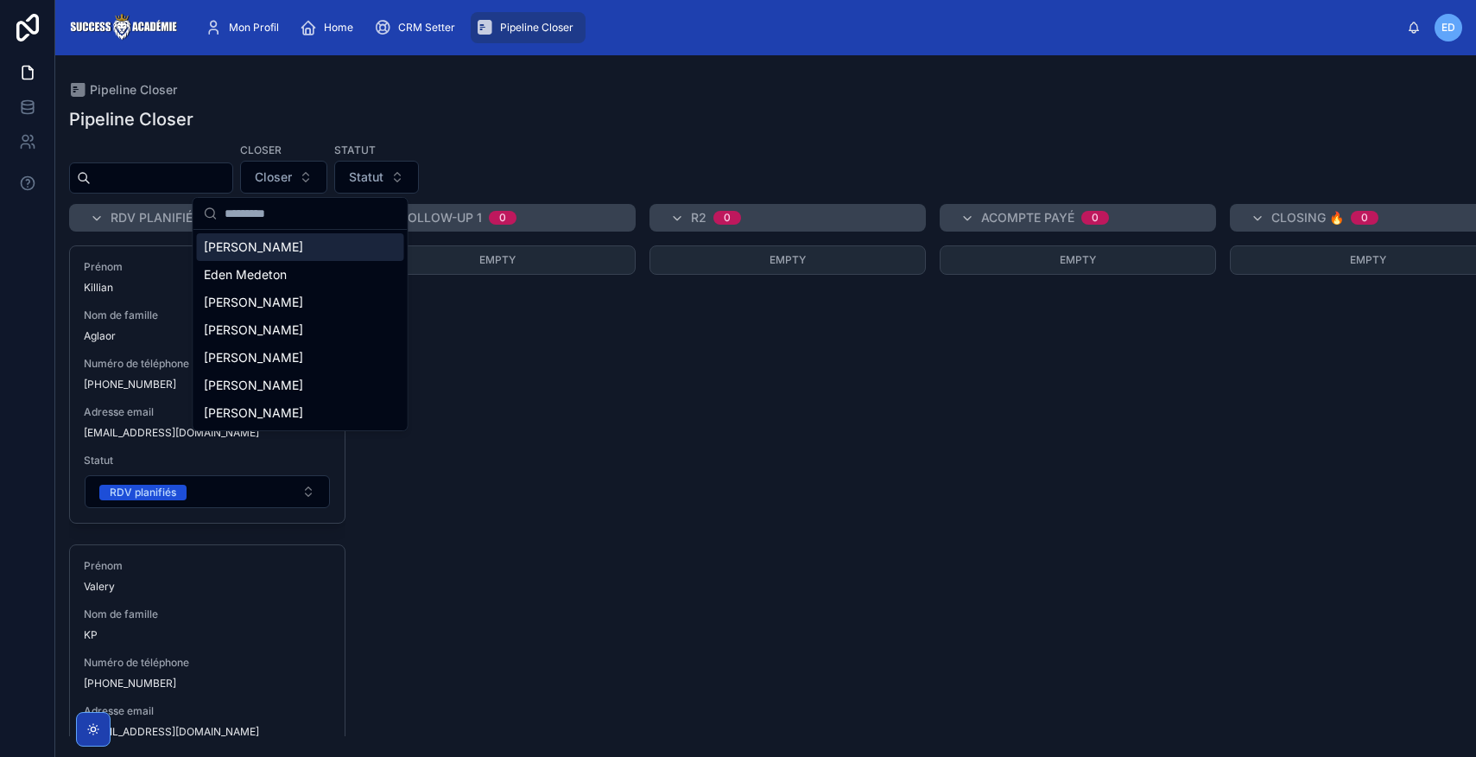
click at [270, 251] on span "[PERSON_NAME]" at bounding box center [253, 246] width 99 height 17
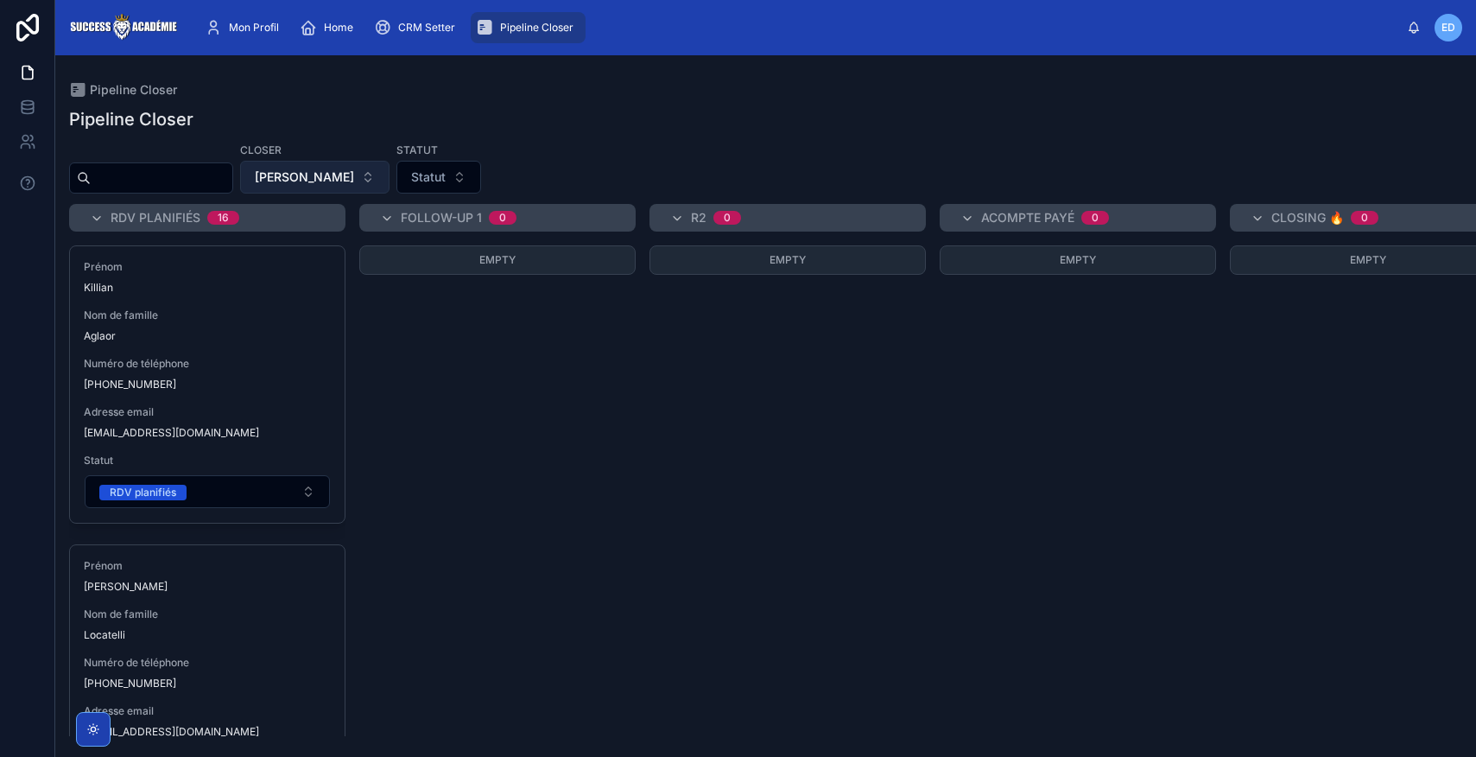
click at [355, 182] on button "[PERSON_NAME]" at bounding box center [314, 177] width 149 height 33
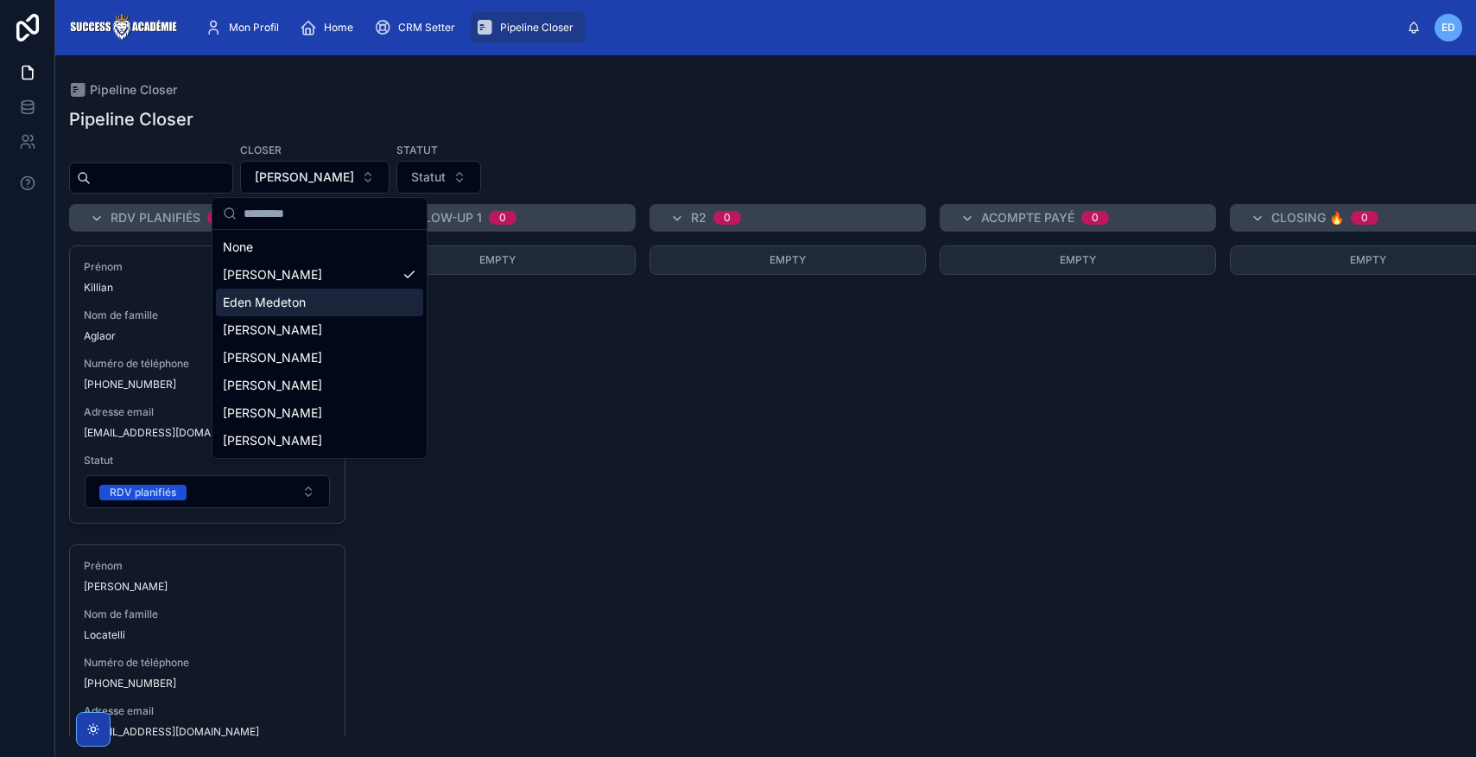
click at [286, 303] on span "Eden Medeton" at bounding box center [264, 302] width 83 height 17
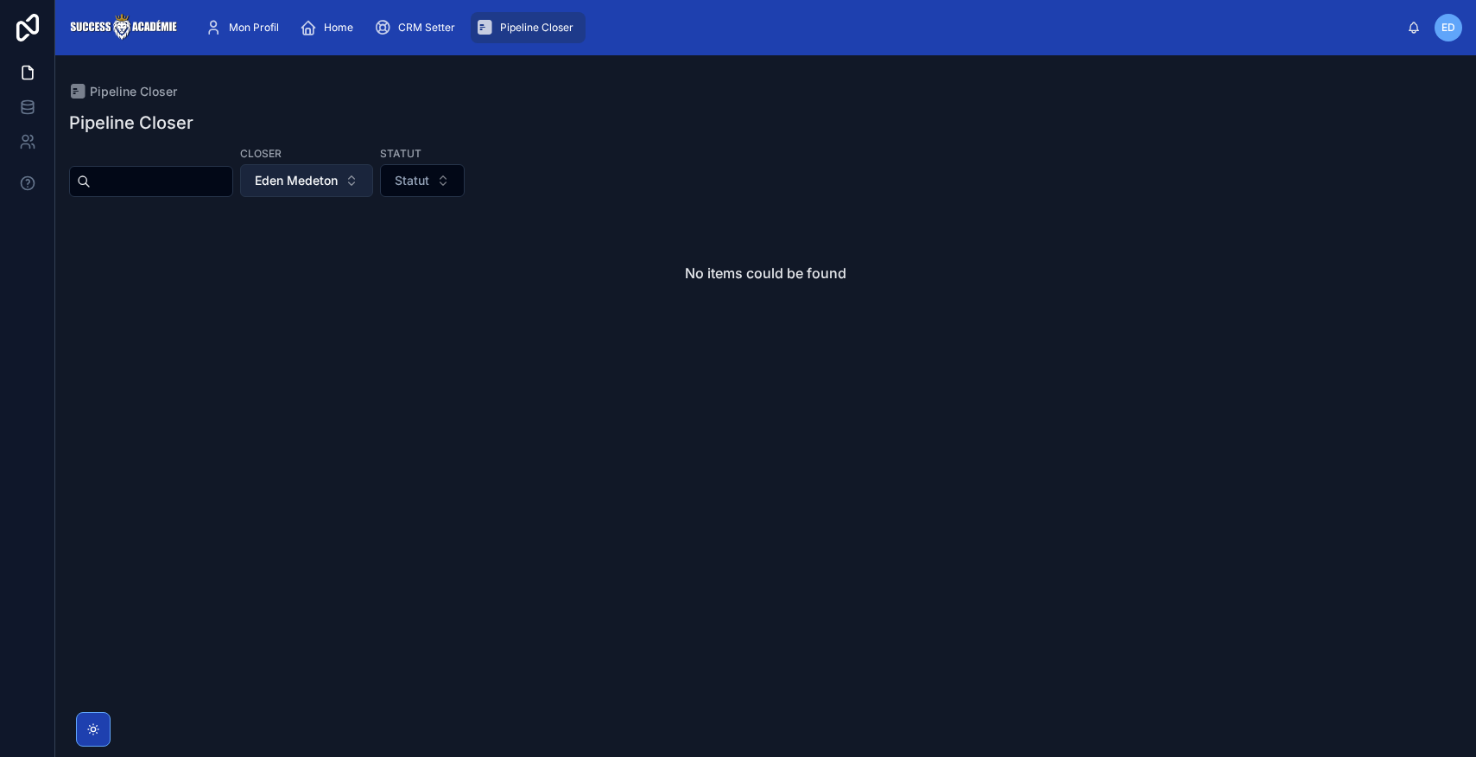
click at [362, 191] on button "Eden Medeton" at bounding box center [306, 180] width 133 height 33
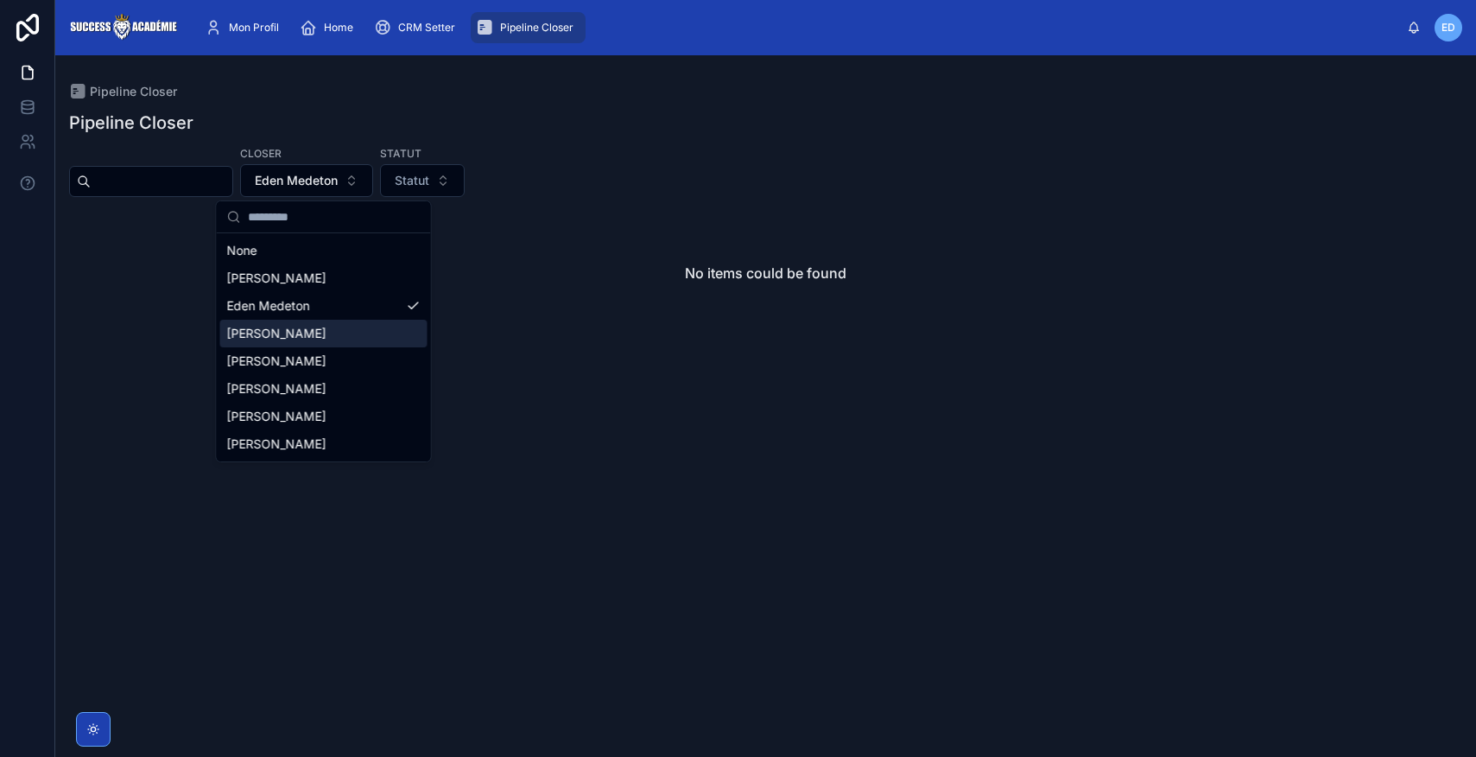
click at [293, 333] on span "[PERSON_NAME]" at bounding box center [276, 333] width 99 height 17
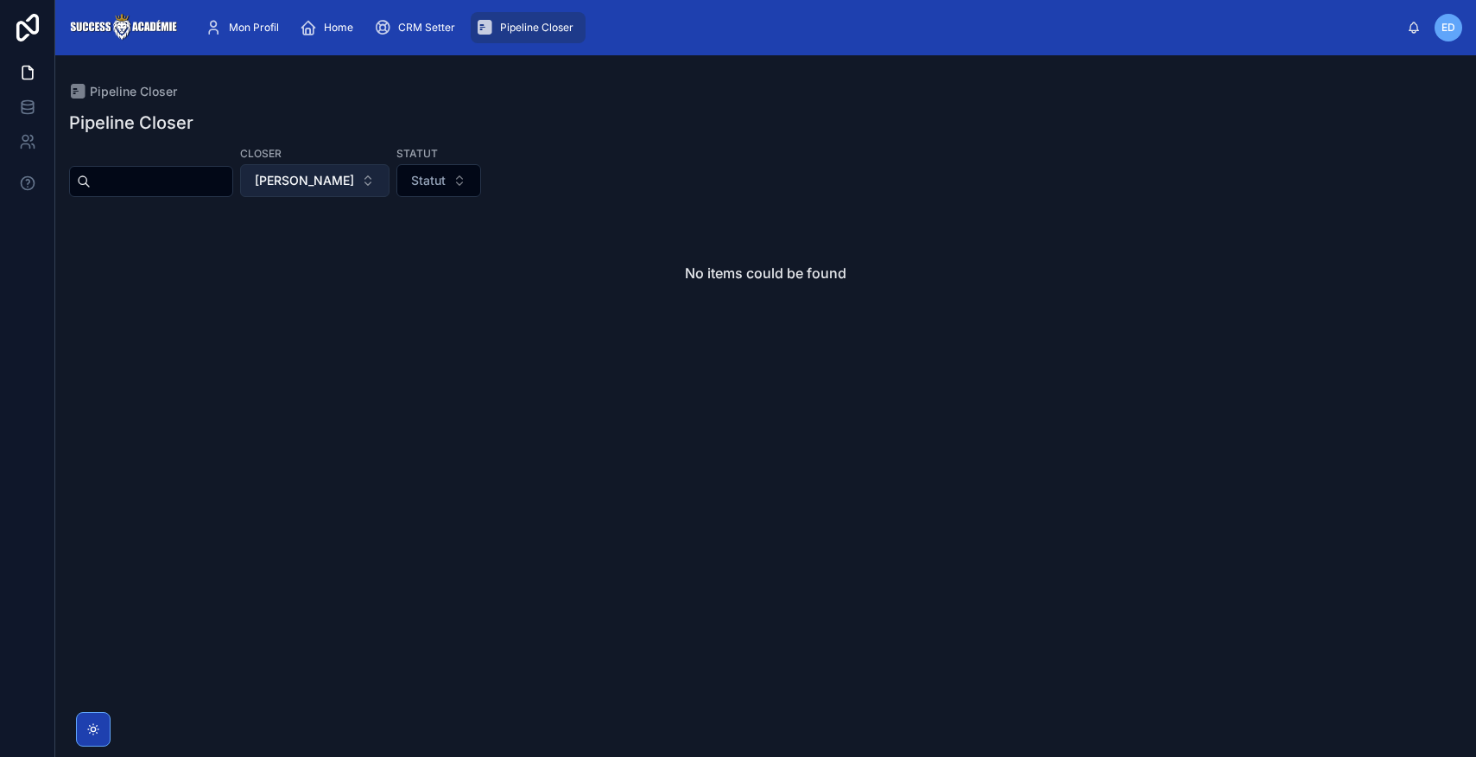
click at [382, 182] on button "[PERSON_NAME]" at bounding box center [314, 180] width 149 height 33
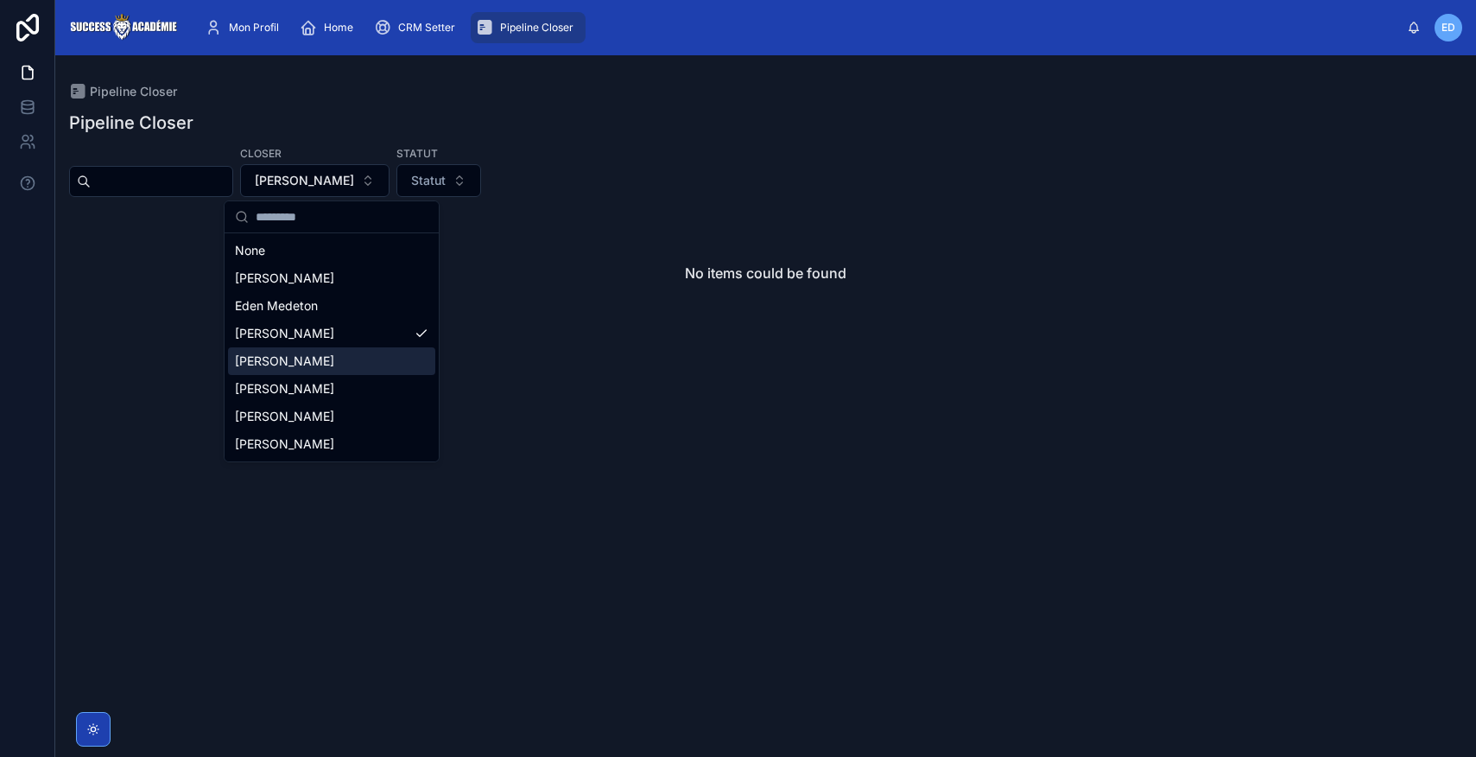
click at [304, 368] on span "[PERSON_NAME]" at bounding box center [284, 360] width 99 height 17
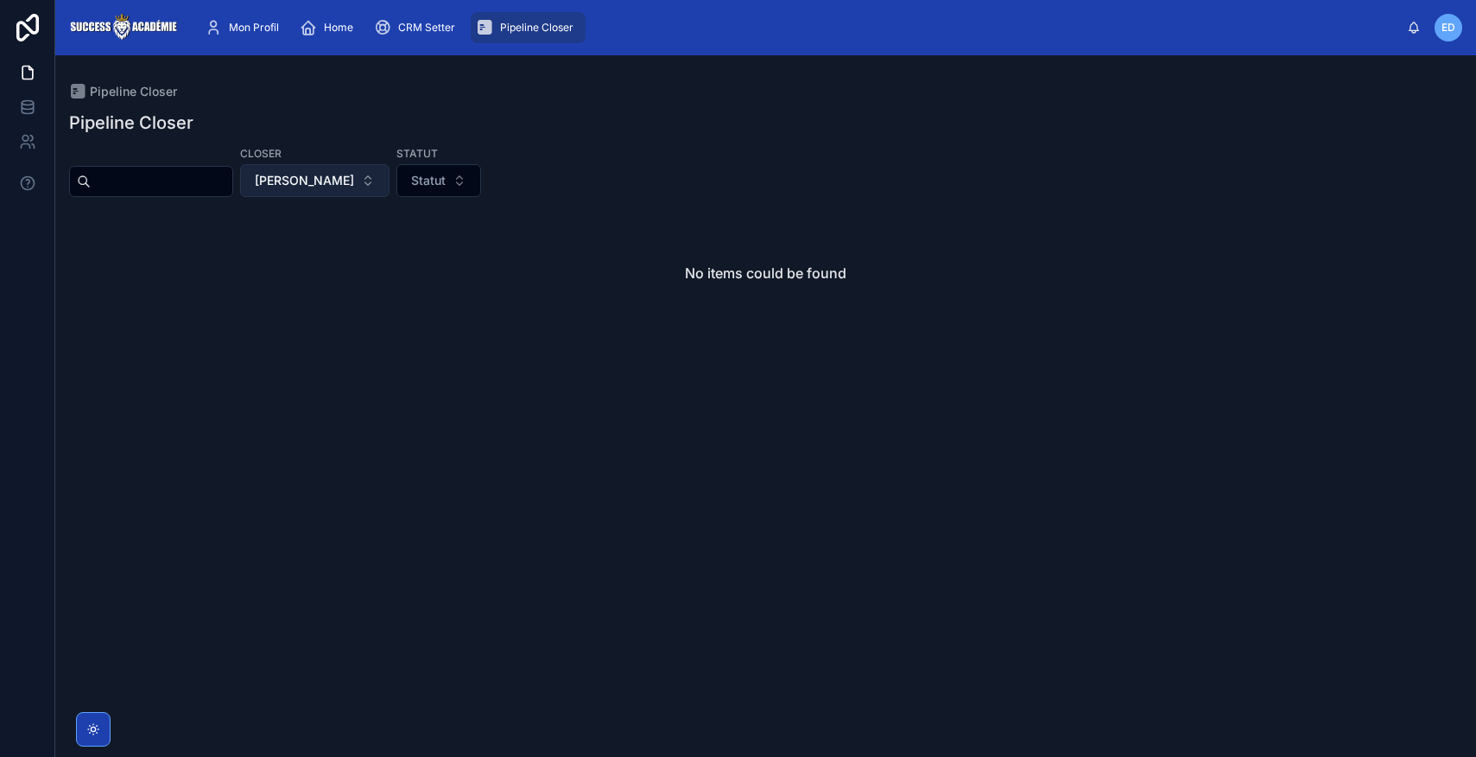
click at [380, 185] on button "[PERSON_NAME]" at bounding box center [314, 180] width 149 height 33
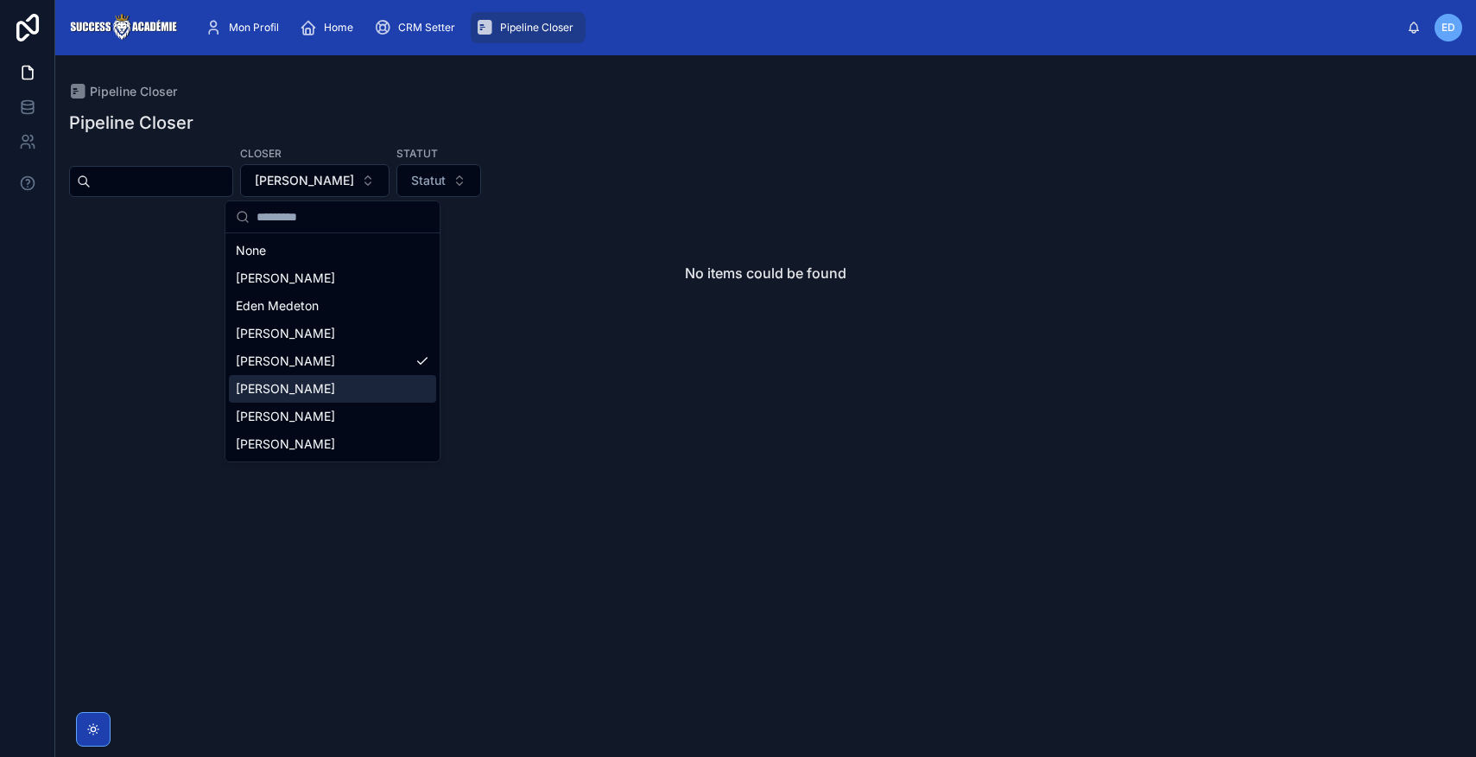
click at [300, 393] on span "[PERSON_NAME]" at bounding box center [285, 388] width 99 height 17
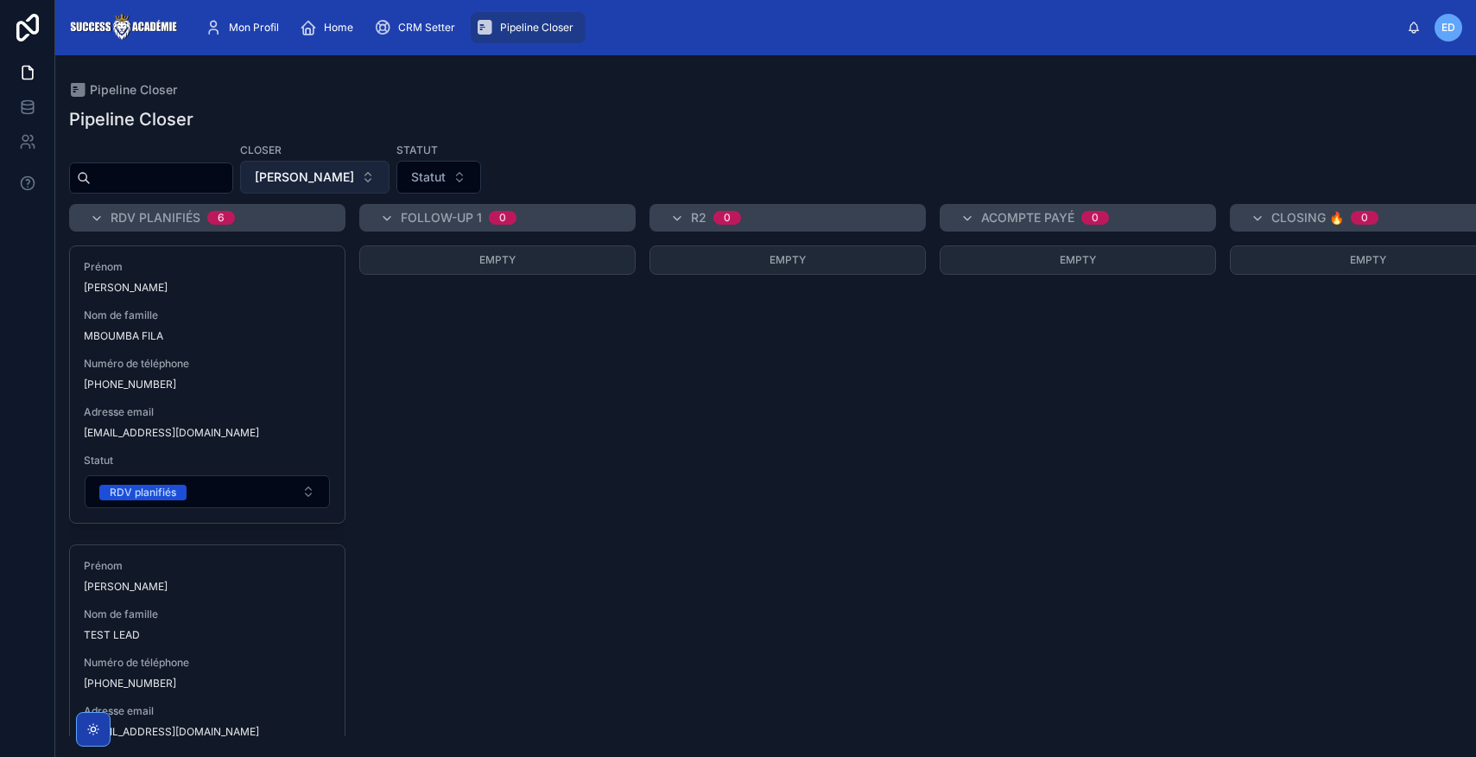
click at [375, 183] on button "[PERSON_NAME]" at bounding box center [314, 177] width 149 height 33
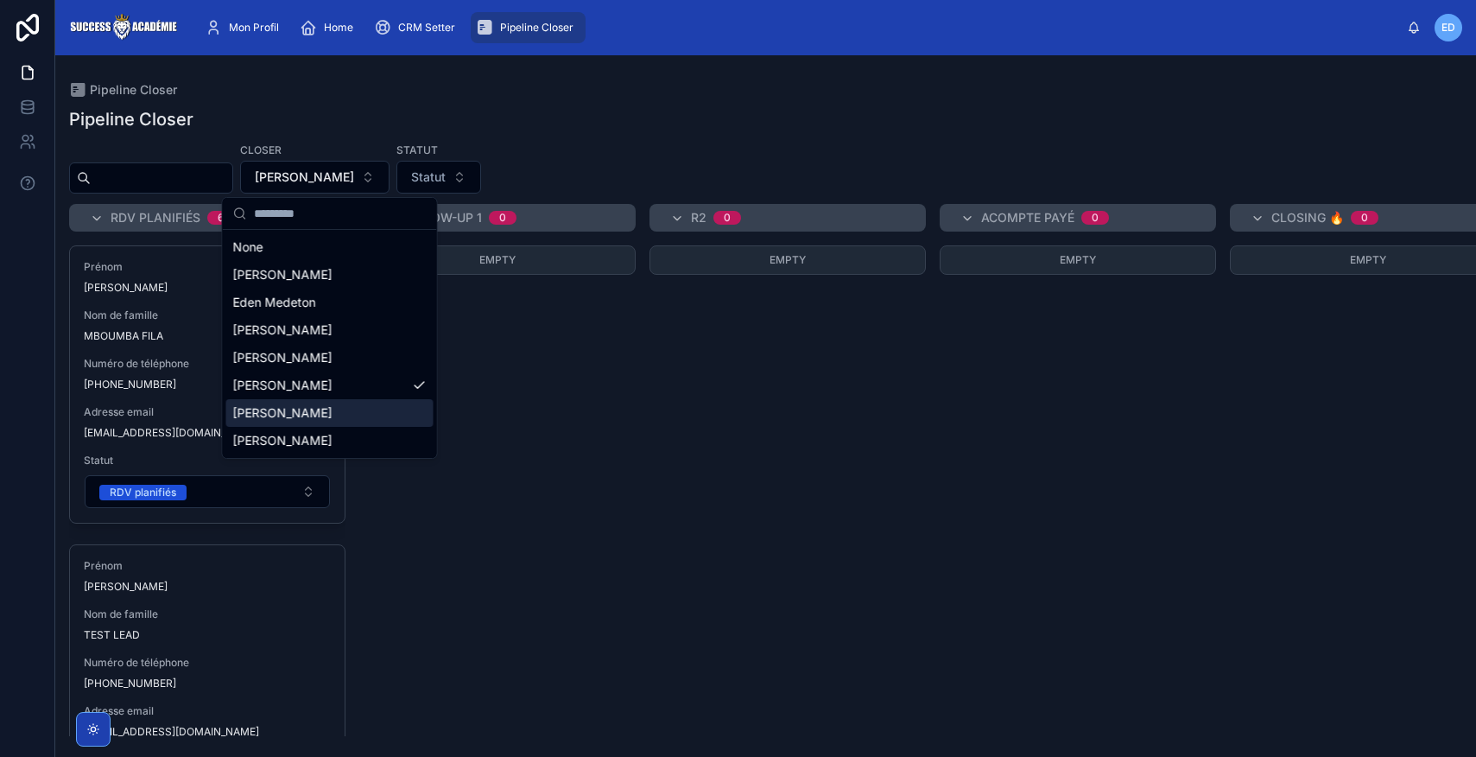
click at [295, 413] on span "[PERSON_NAME]" at bounding box center [282, 412] width 99 height 17
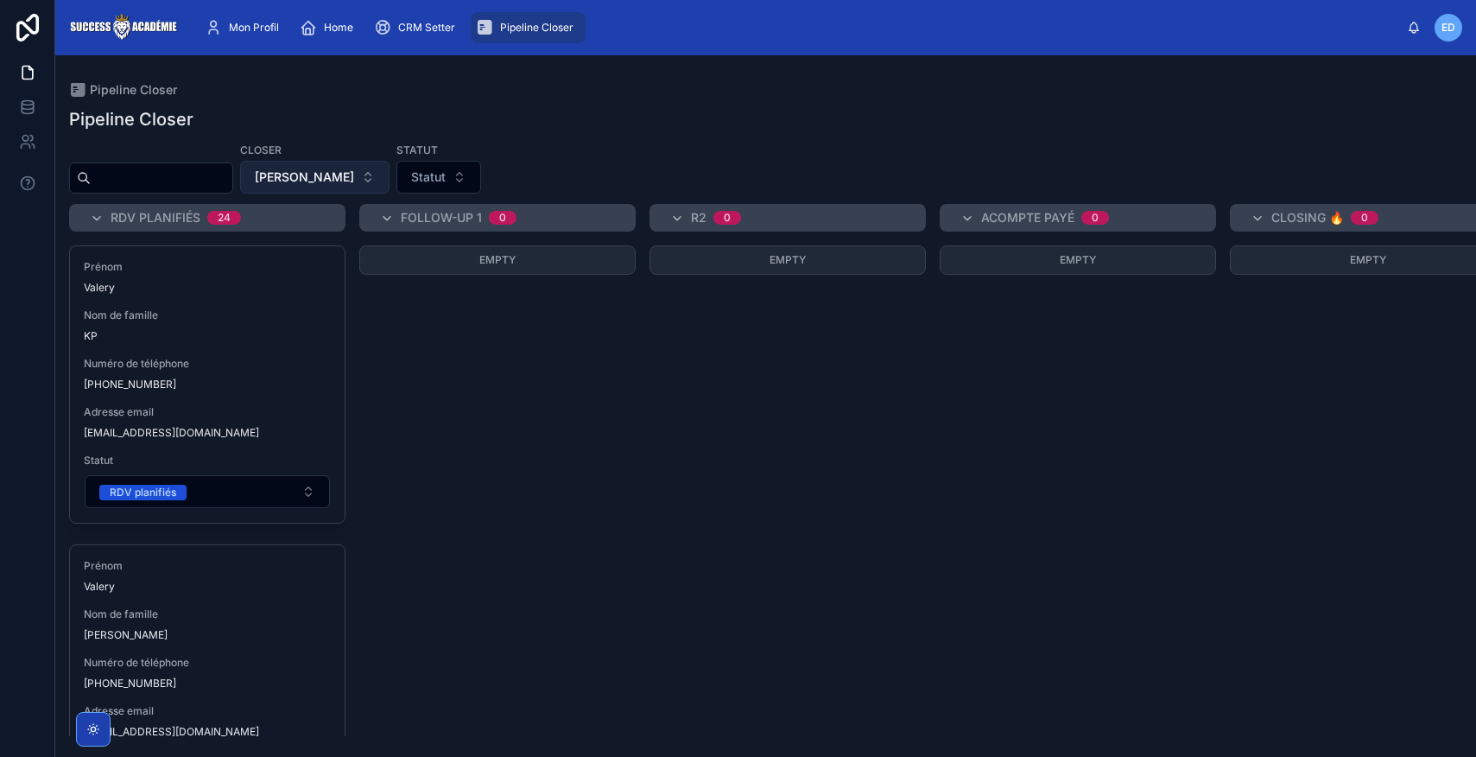
click at [354, 181] on span "[PERSON_NAME]" at bounding box center [304, 176] width 99 height 17
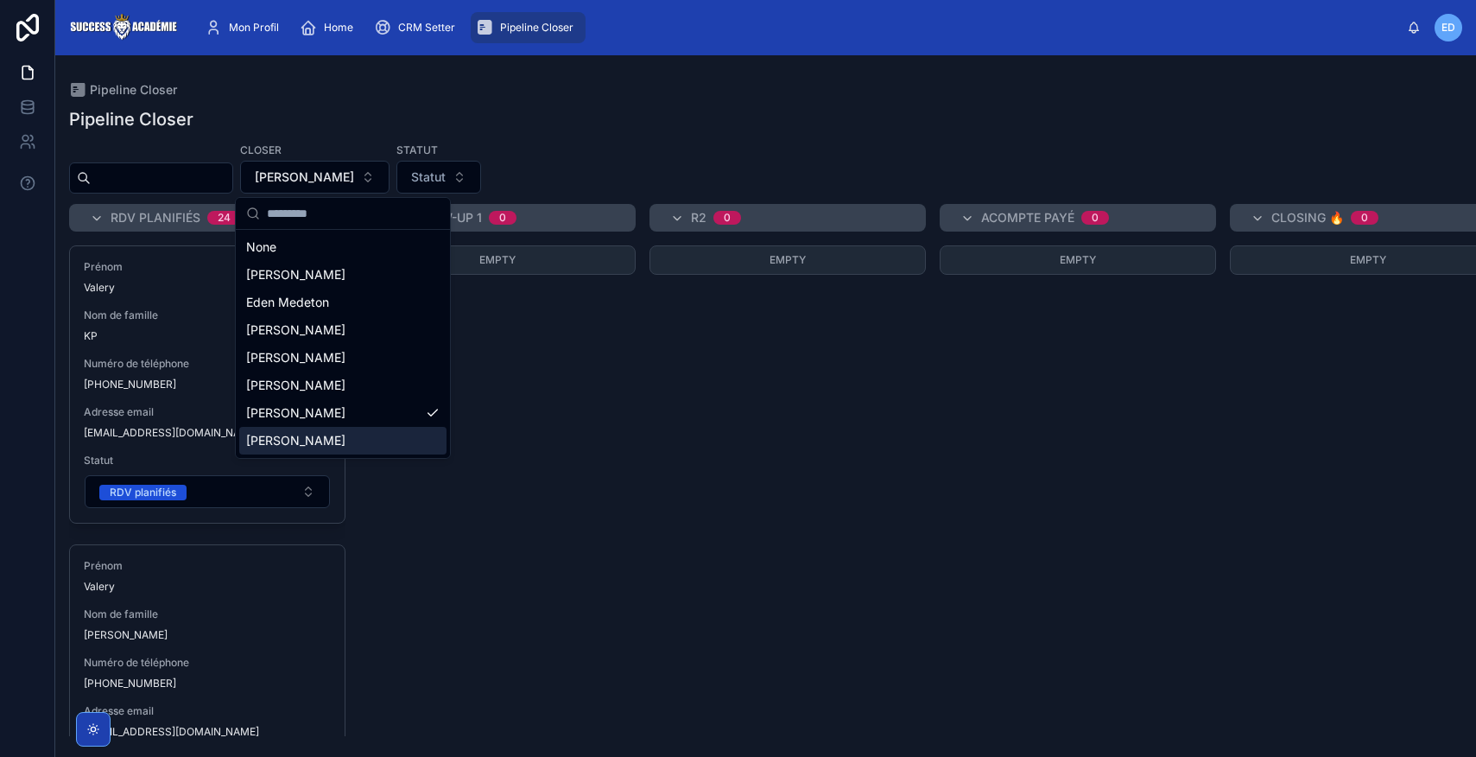
click at [312, 447] on span "[PERSON_NAME]" at bounding box center [295, 440] width 99 height 17
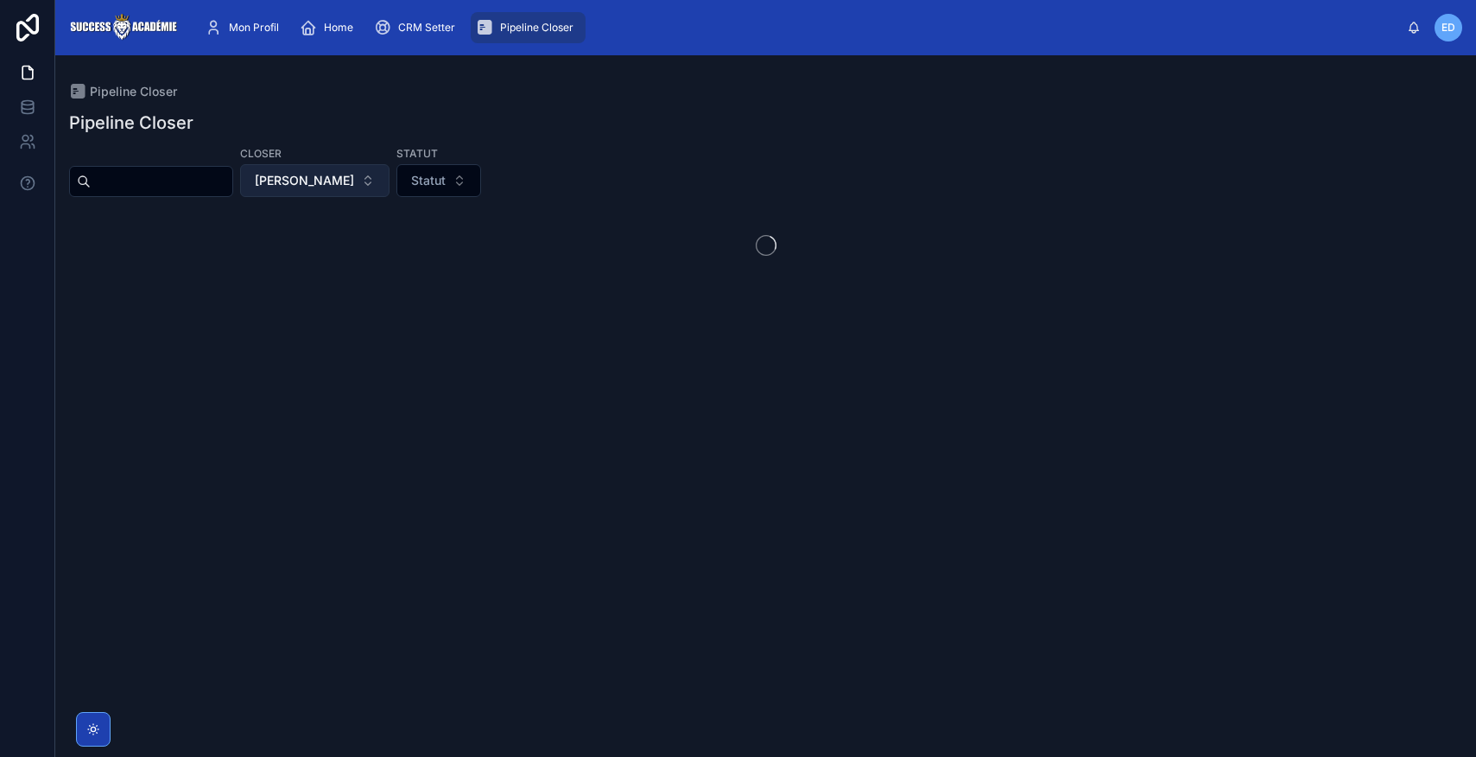
click at [371, 184] on button "[PERSON_NAME]" at bounding box center [314, 180] width 149 height 33
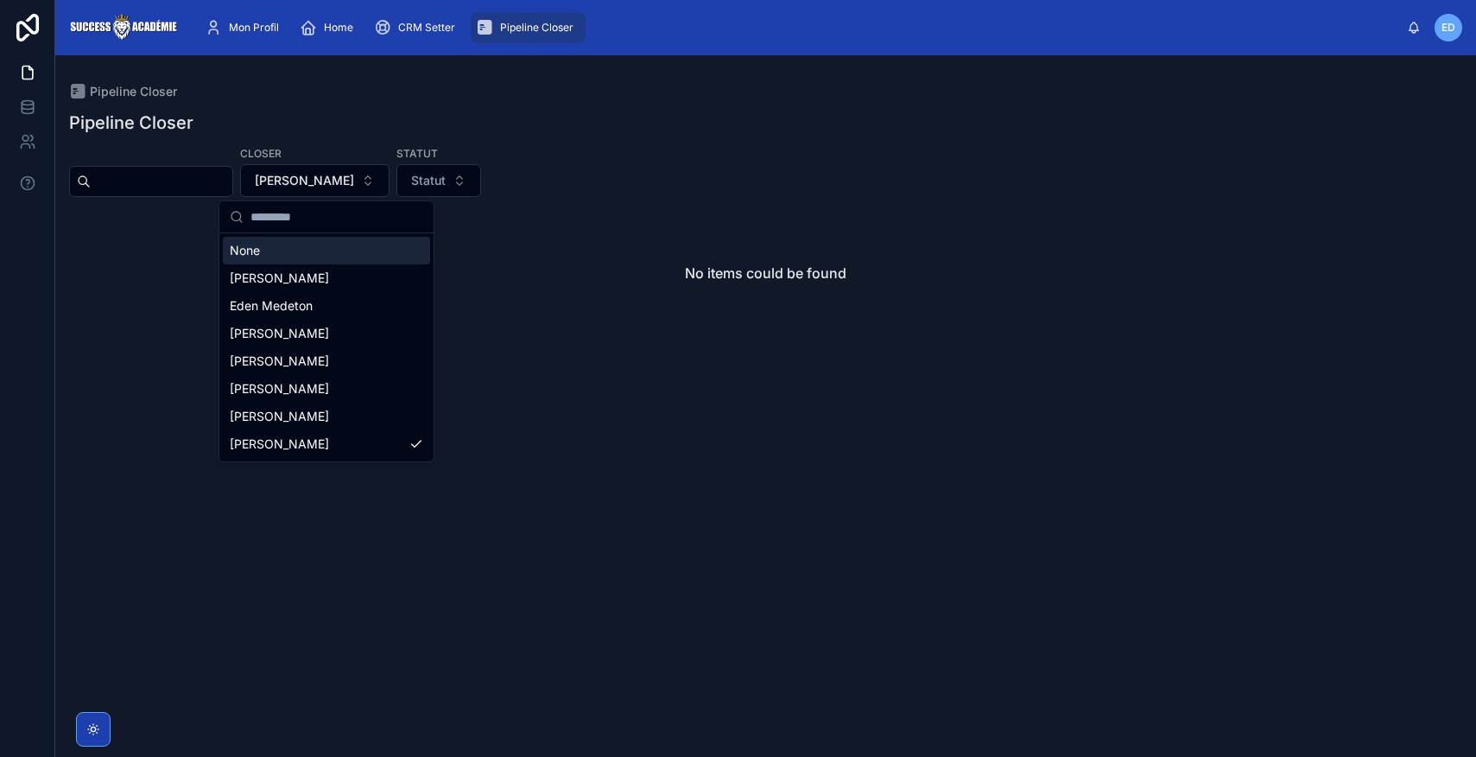
click at [302, 255] on div "None" at bounding box center [326, 251] width 207 height 28
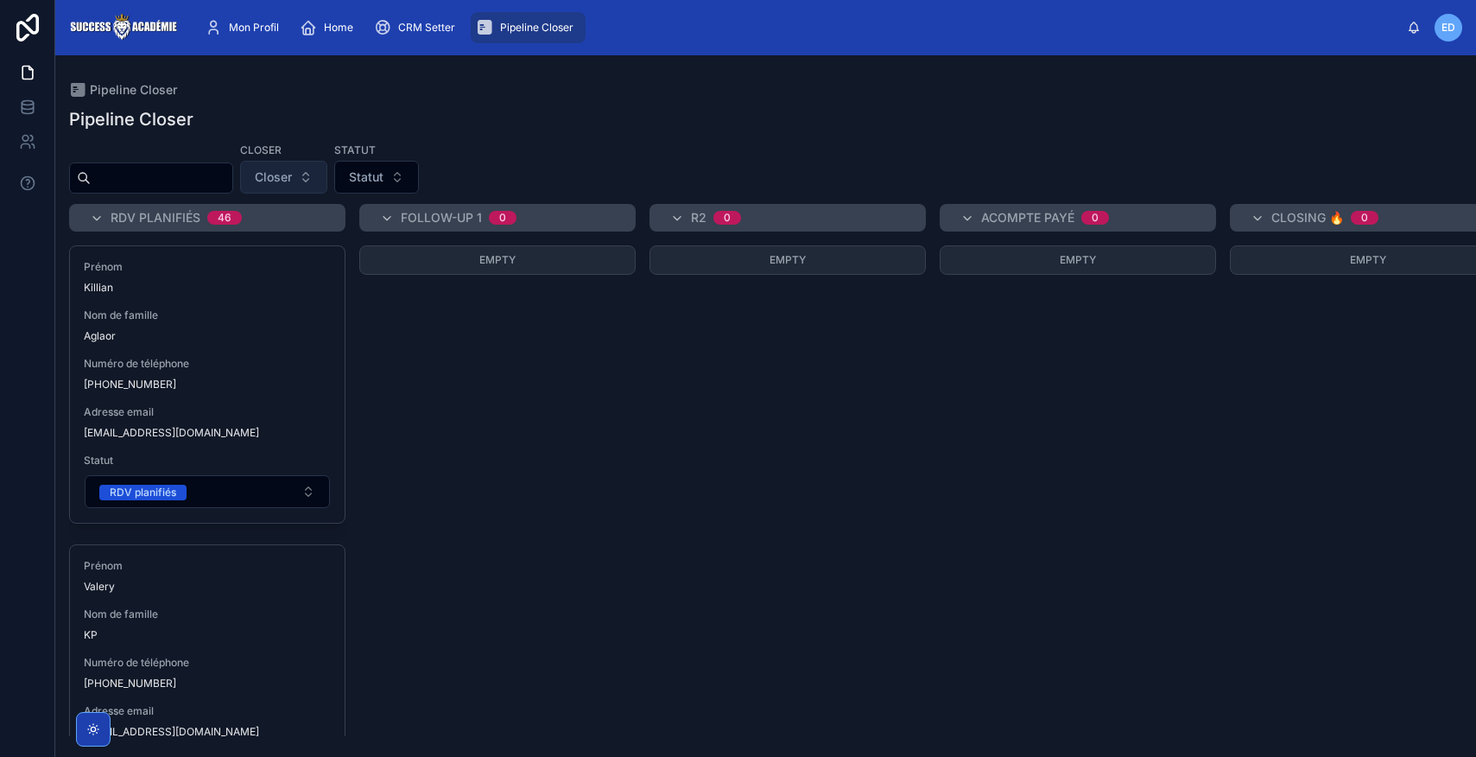
click at [324, 182] on button "Closer" at bounding box center [283, 177] width 87 height 33
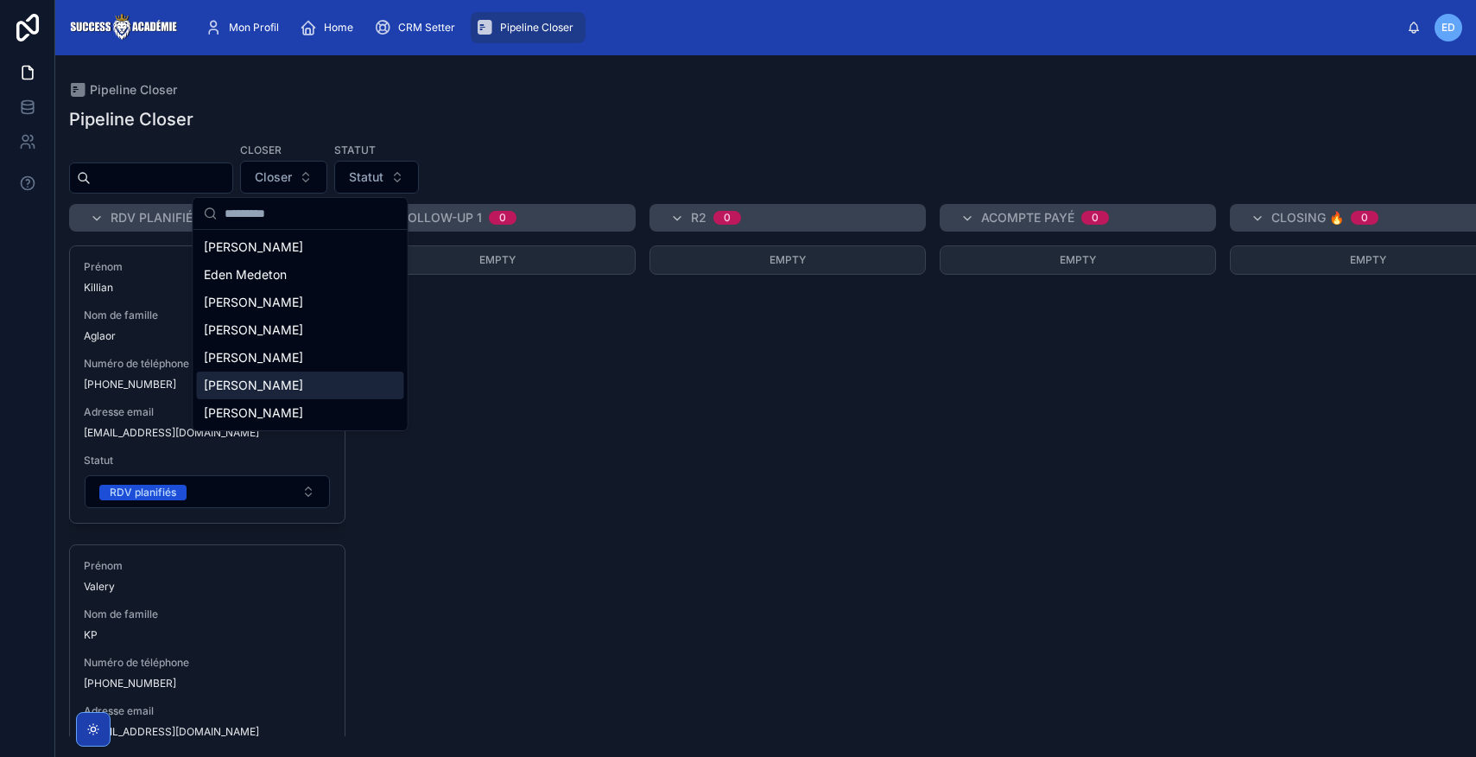
click at [265, 390] on span "[PERSON_NAME]" at bounding box center [253, 385] width 99 height 17
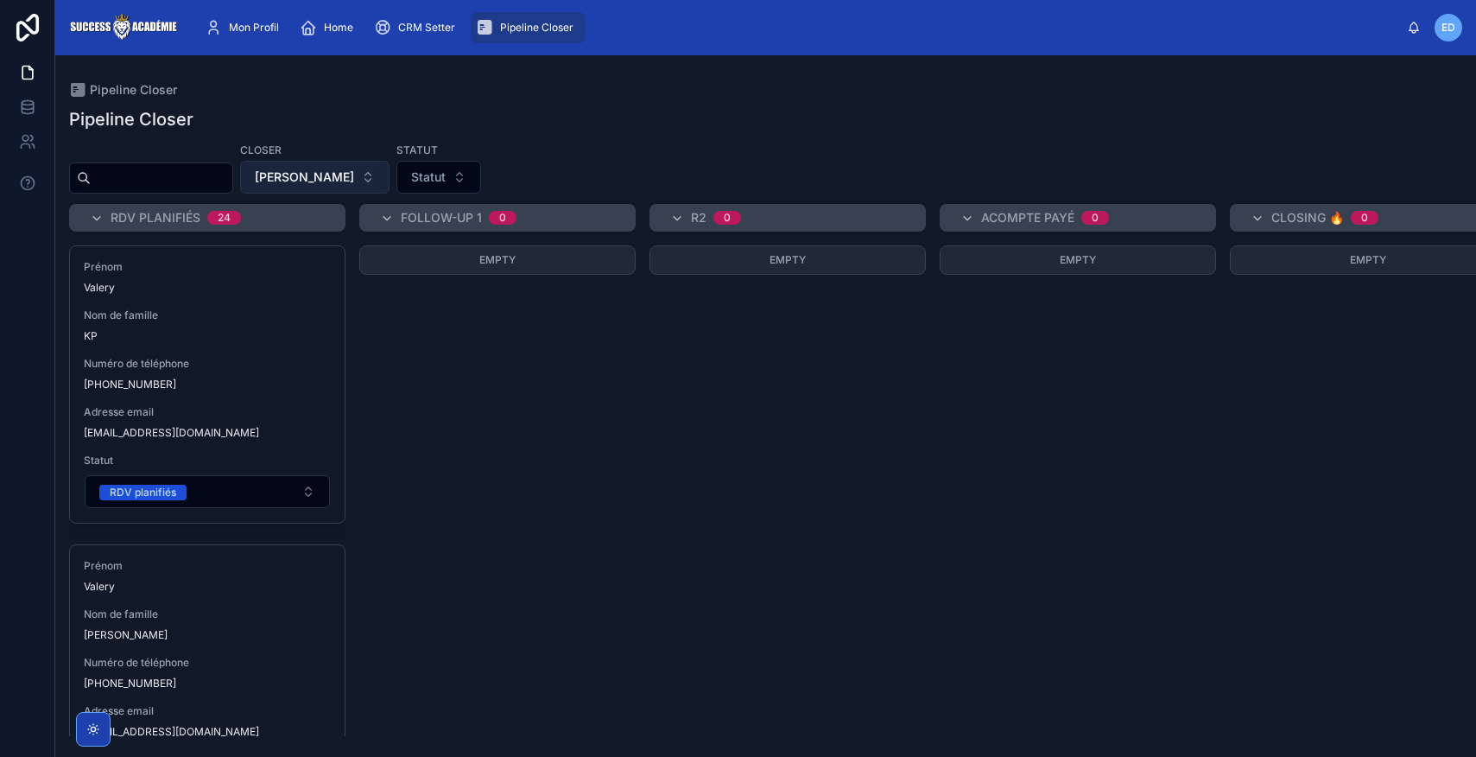
click at [390, 181] on button "[PERSON_NAME]" at bounding box center [314, 177] width 149 height 33
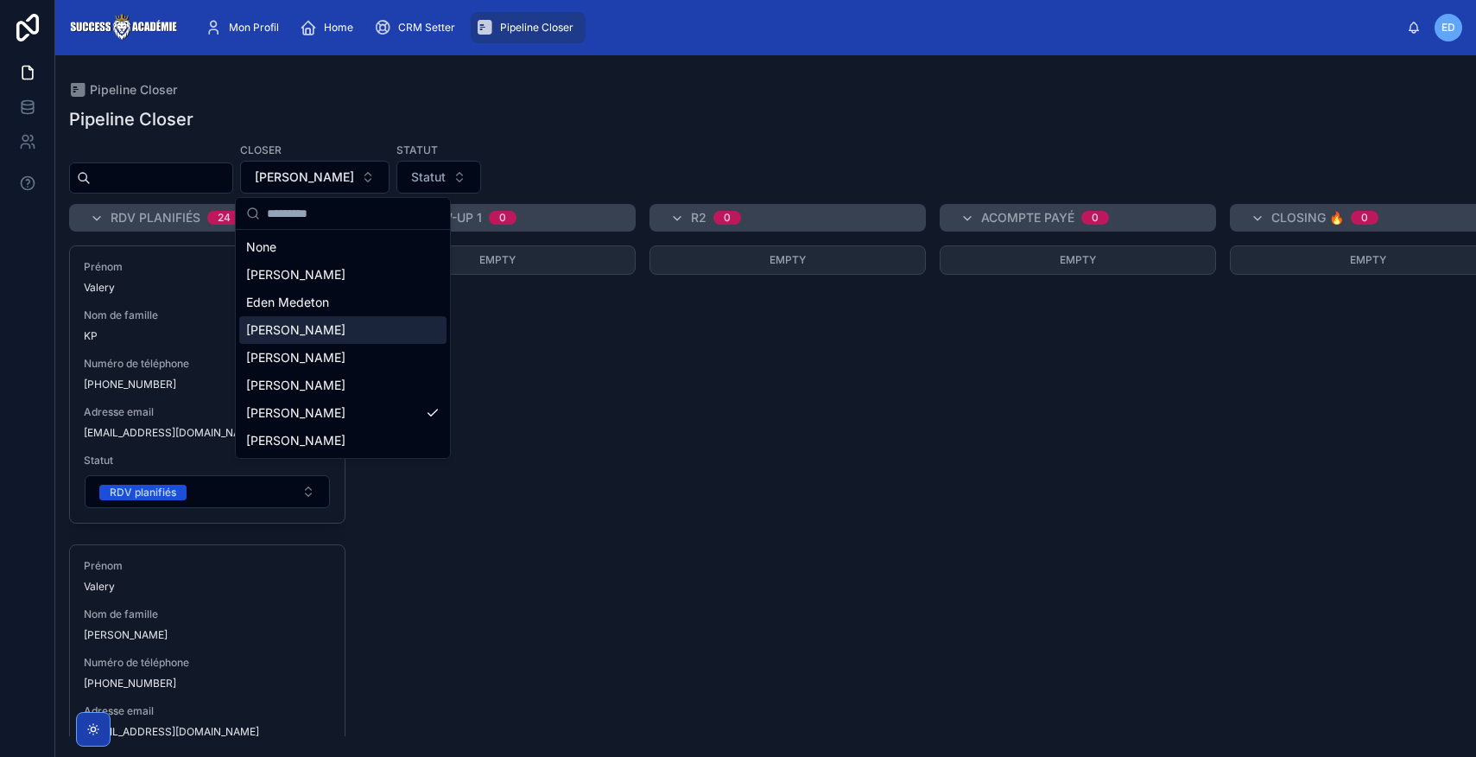
click at [307, 337] on span "[PERSON_NAME]" at bounding box center [295, 329] width 99 height 17
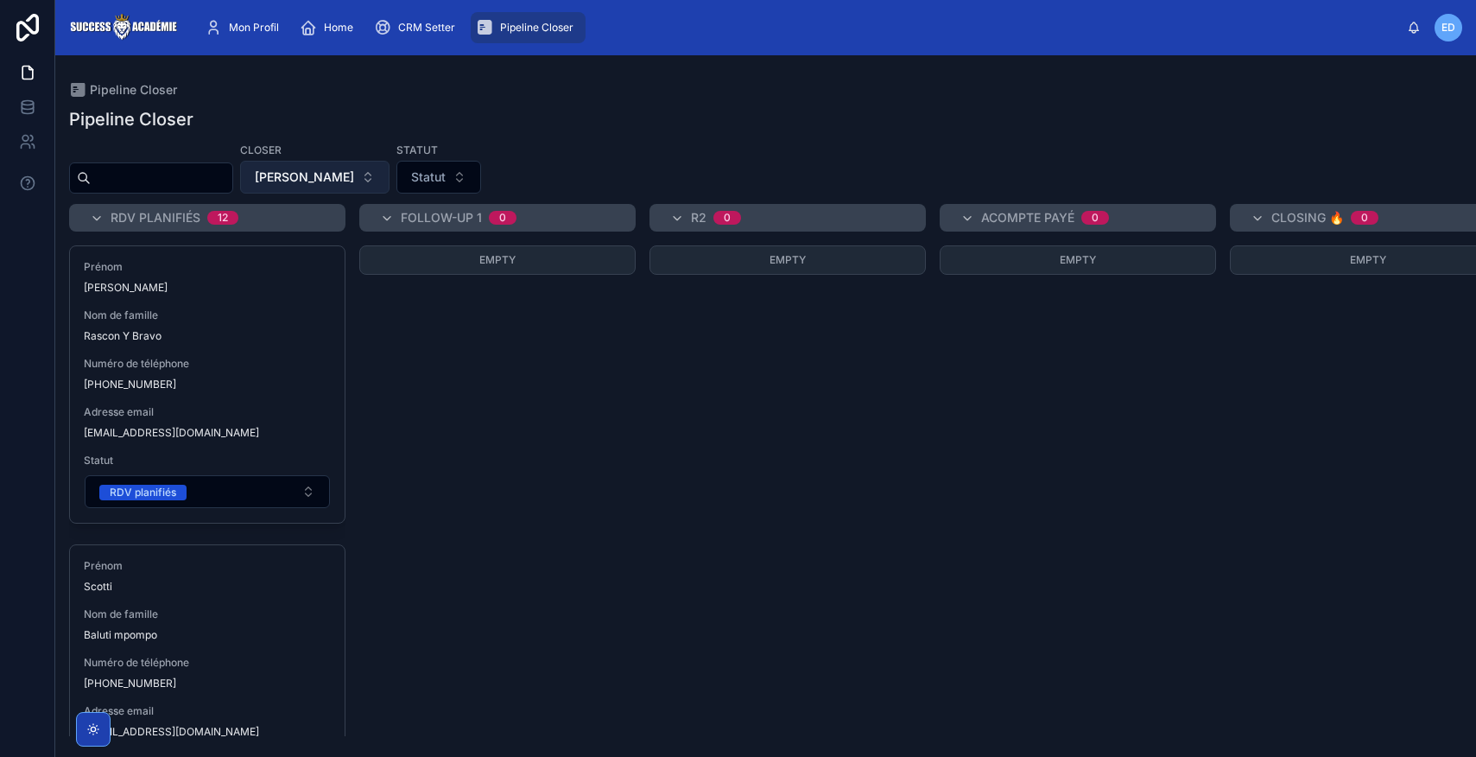
click at [381, 181] on button "[PERSON_NAME]" at bounding box center [314, 177] width 149 height 33
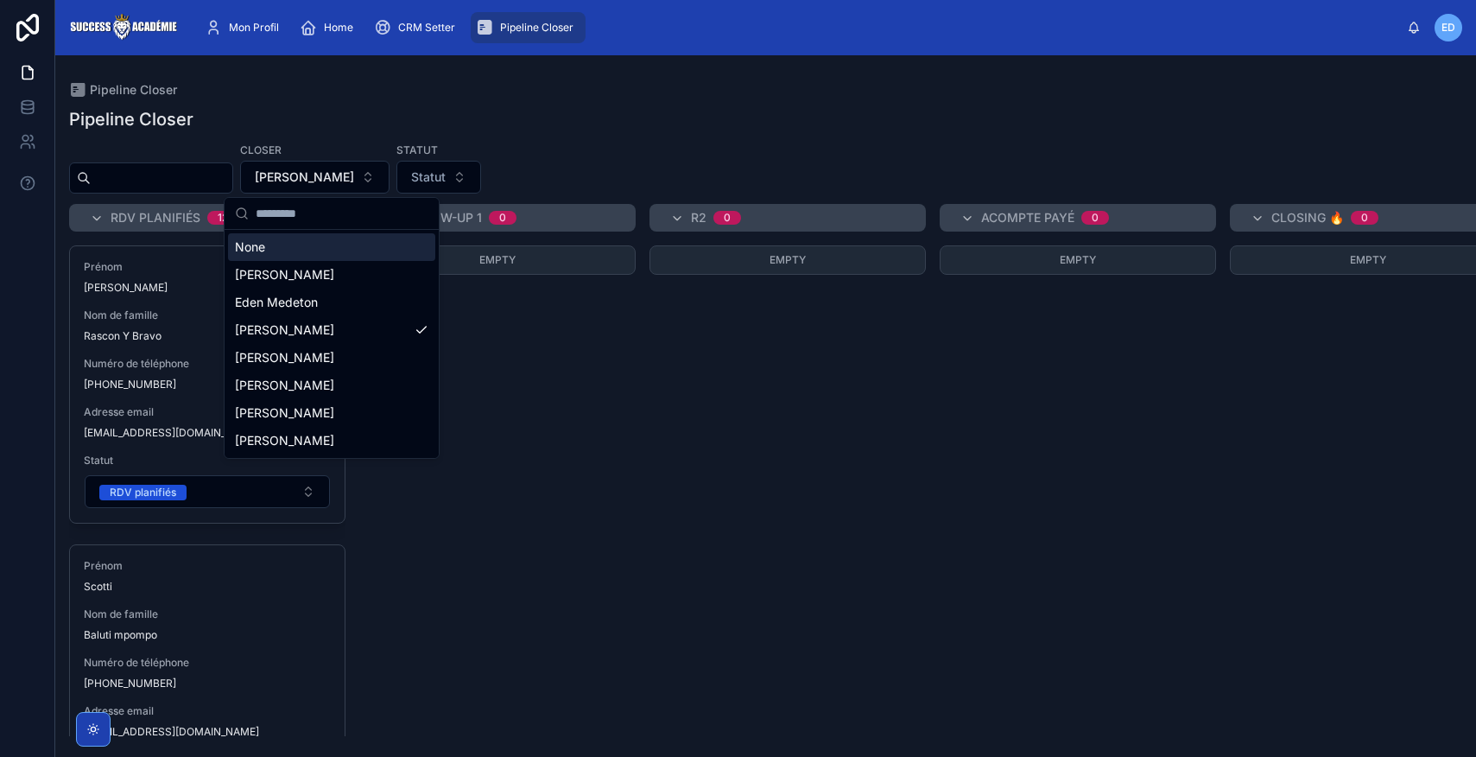
click at [279, 251] on div "None" at bounding box center [331, 247] width 207 height 28
